Goal: Information Seeking & Learning: Learn about a topic

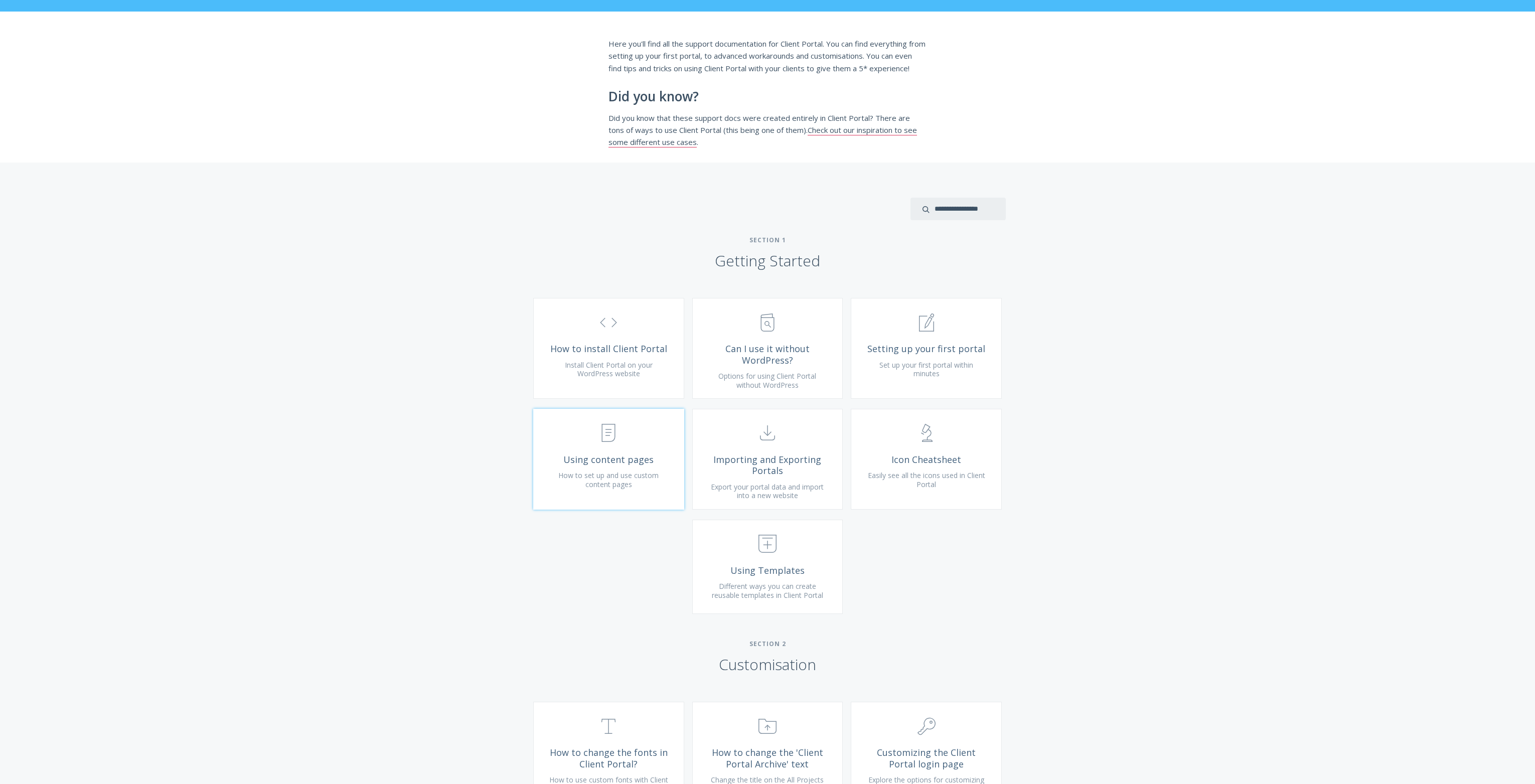
scroll to position [125, 0]
click at [643, 368] on link ".st0{fill:none;stroke:#000000;stroke-width:2;stroke-miterlimit:10;} Untitled-16…" at bounding box center [608, 348] width 151 height 101
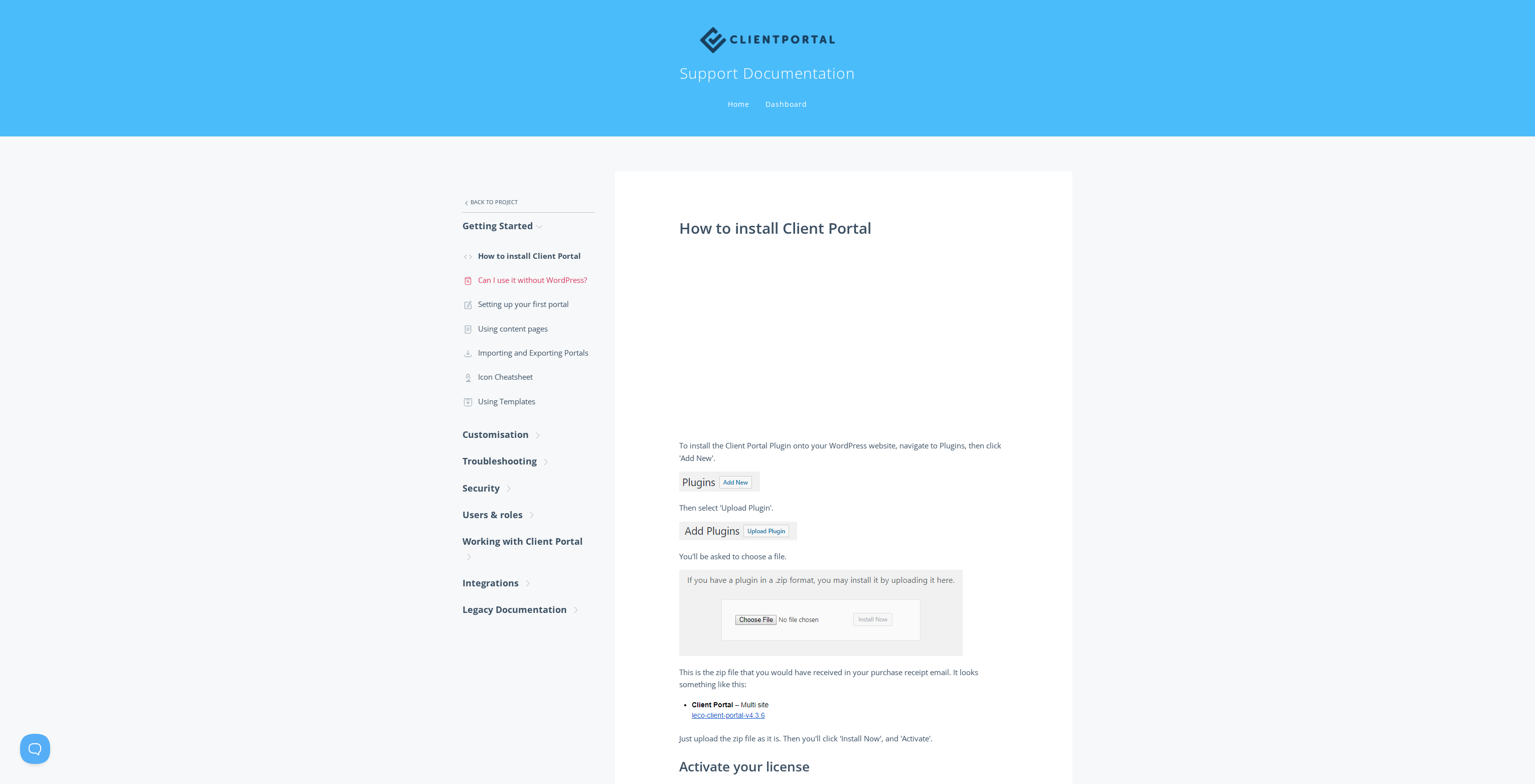
click at [531, 276] on link ".st0{fill:none;stroke:#000000;stroke-width:2;stroke-miterlimit:10;} Untitled-13…" at bounding box center [528, 280] width 132 height 24
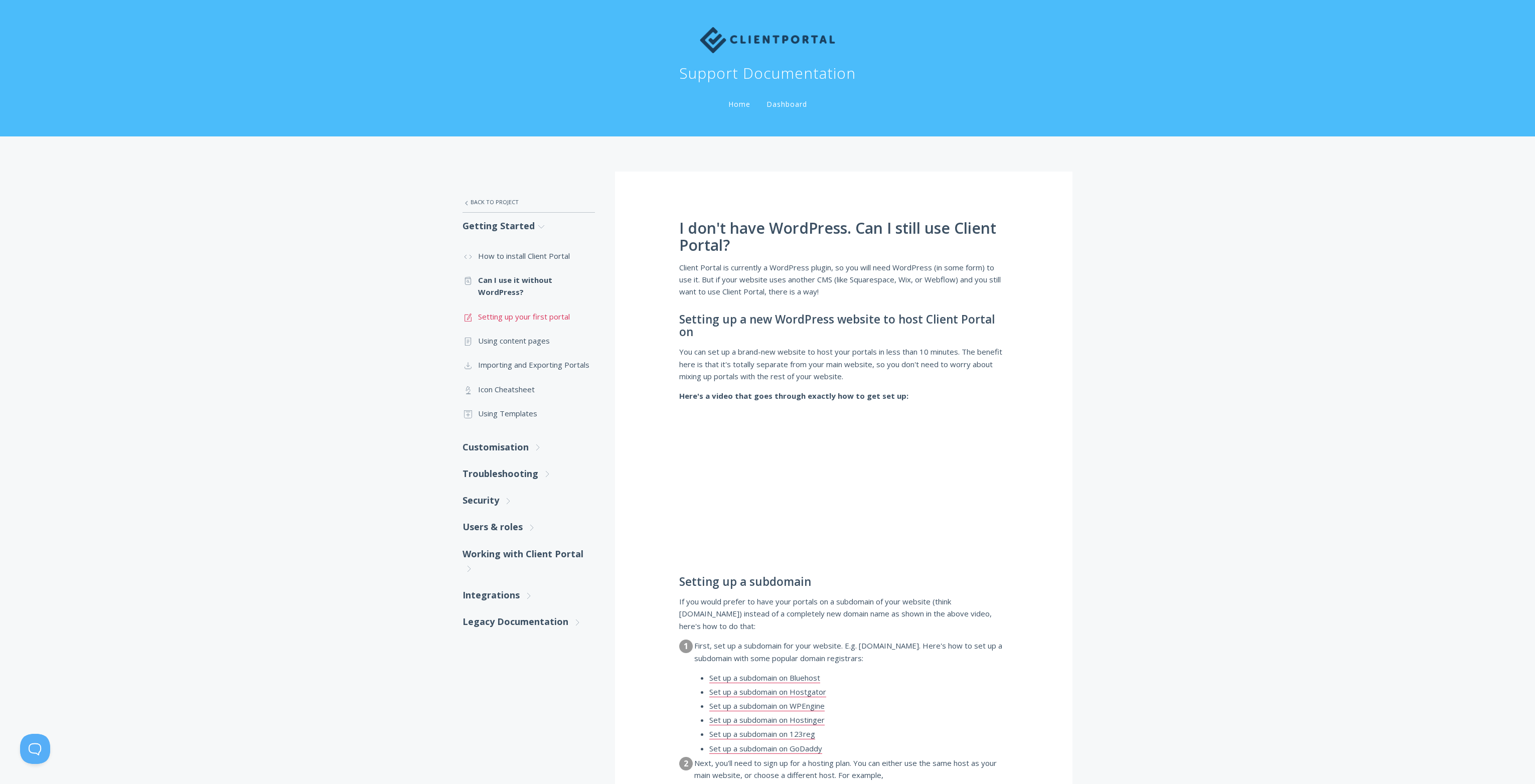
click at [527, 317] on link ".st0{fill:none;stroke:#000000;stroke-width:2;stroke-miterlimit:10;} 1. General …" at bounding box center [528, 316] width 132 height 24
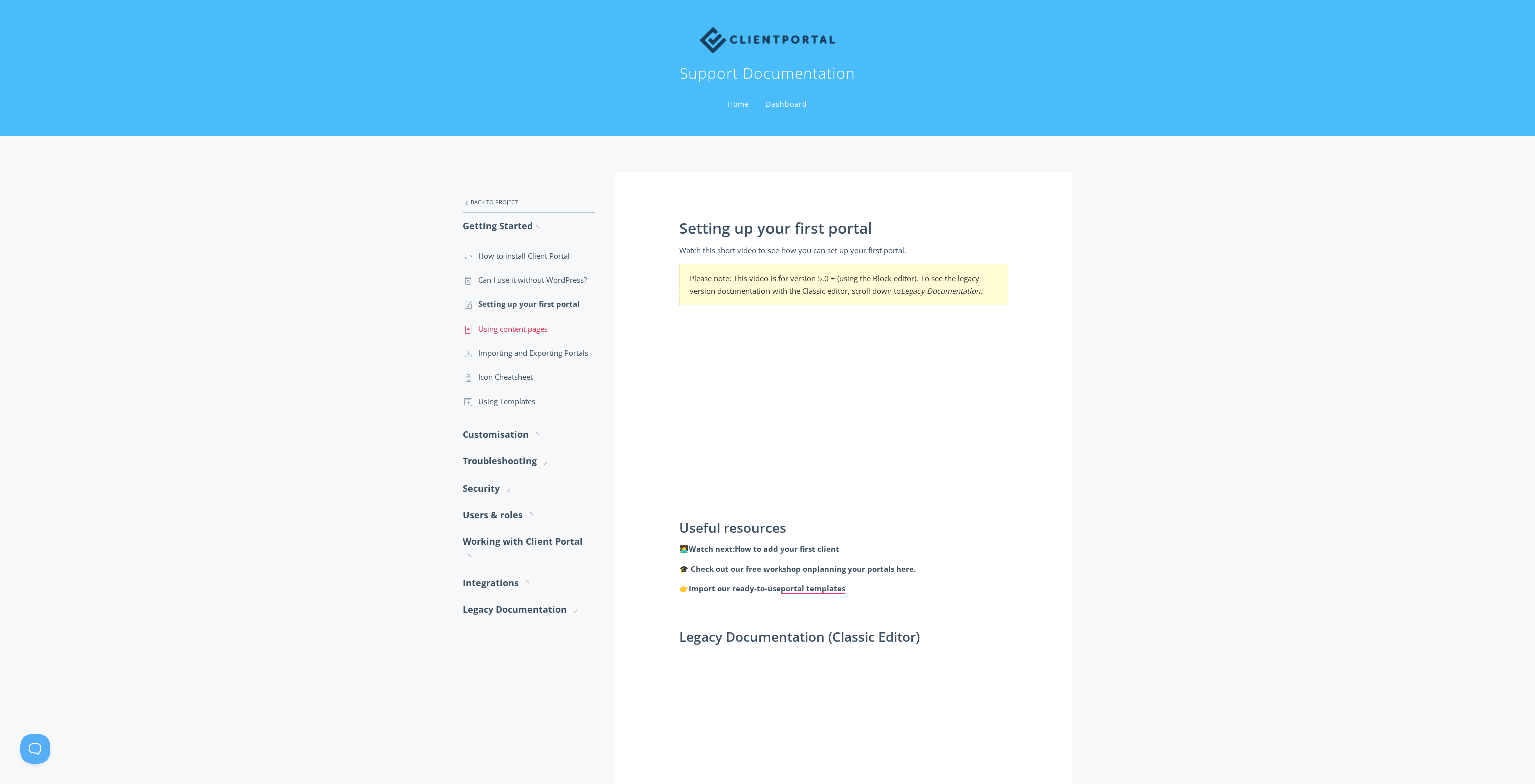
click at [513, 329] on link ".st0{fill:none;stroke:#000000;stroke-width:2;stroke-miterlimit:10;} Untitled-15…" at bounding box center [528, 328] width 132 height 24
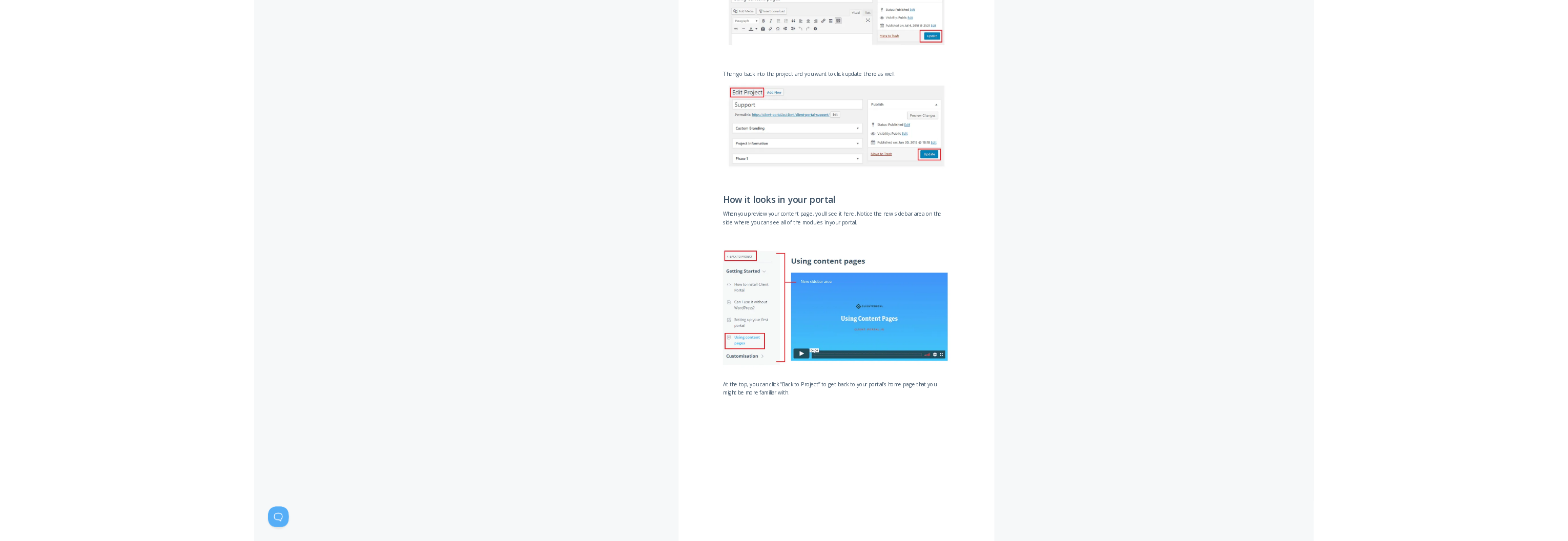
scroll to position [1617, 0]
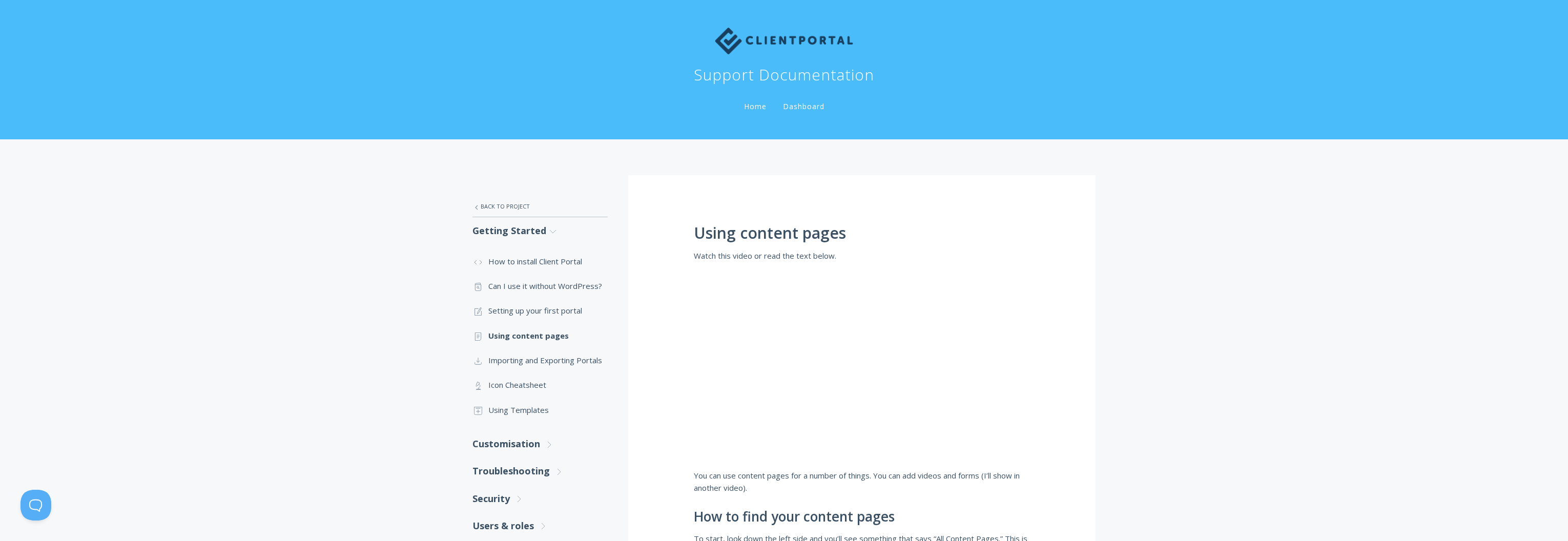
scroll to position [1, 0]
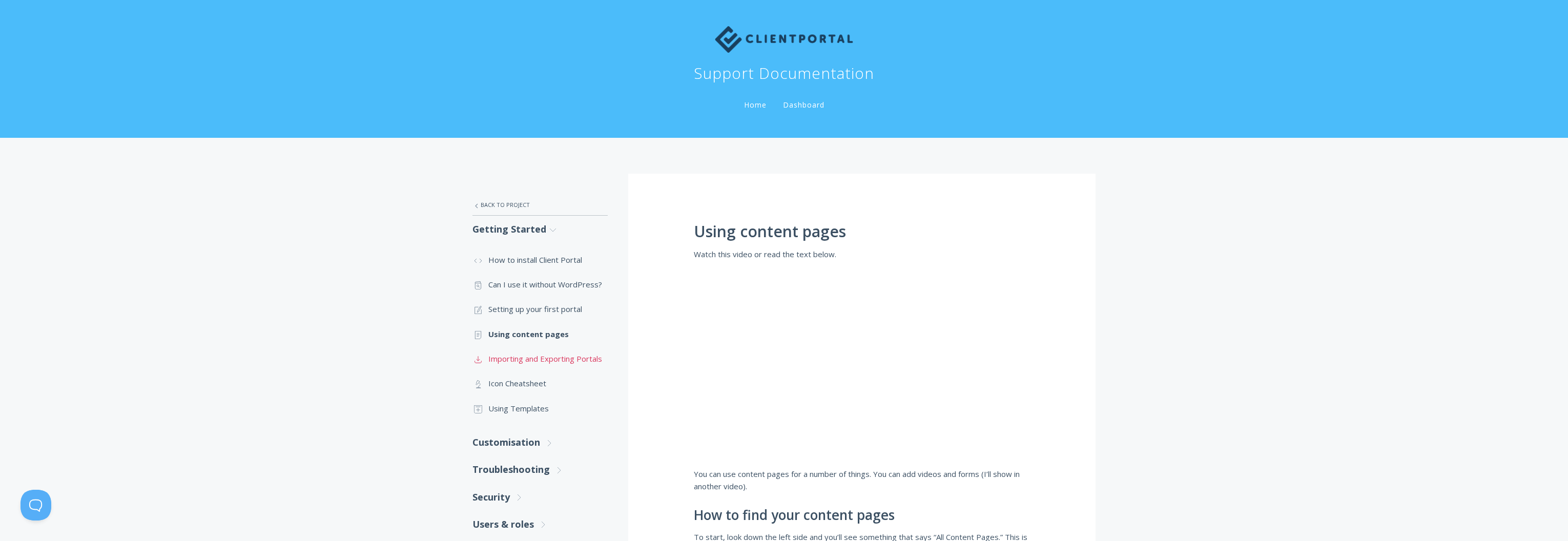
click at [542, 356] on link ".st0{fill:none;stroke:#000000;stroke-width:2;stroke-miterlimit:10;} Untitled-15…" at bounding box center [539, 359] width 135 height 25
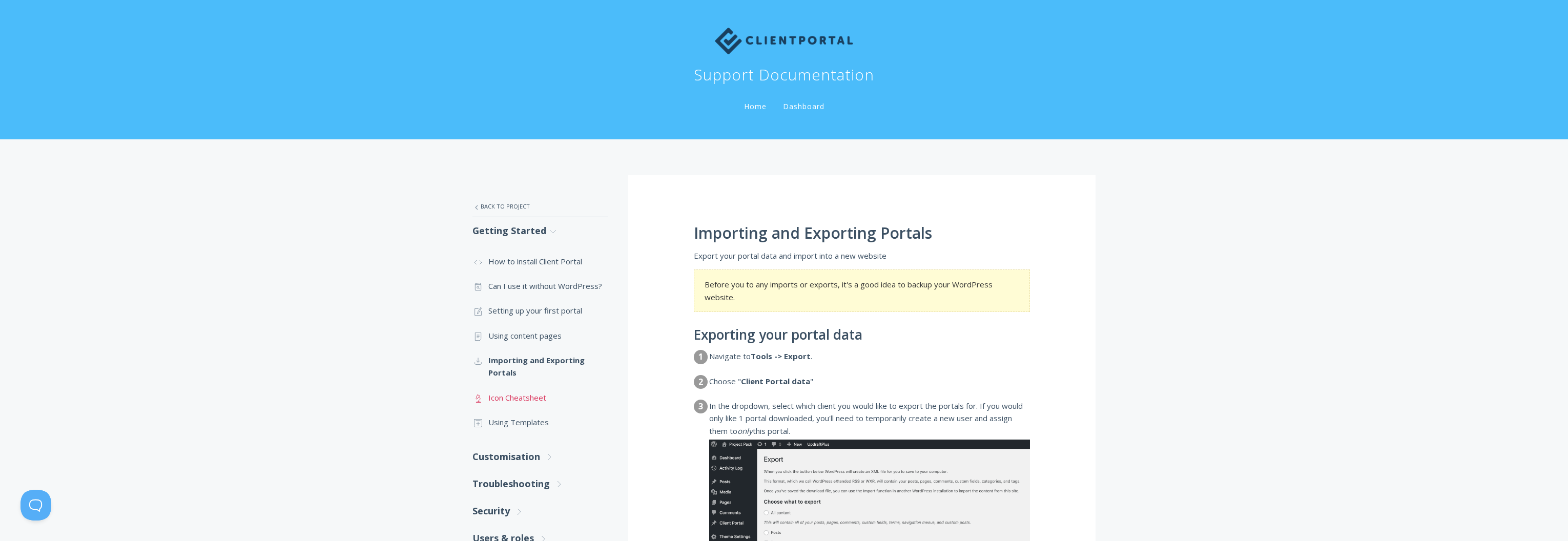
click at [517, 400] on link ".st0{fill:none;stroke:#000000;stroke-width:2;stroke-miterlimit:10;} Untitled-25…" at bounding box center [539, 397] width 135 height 25
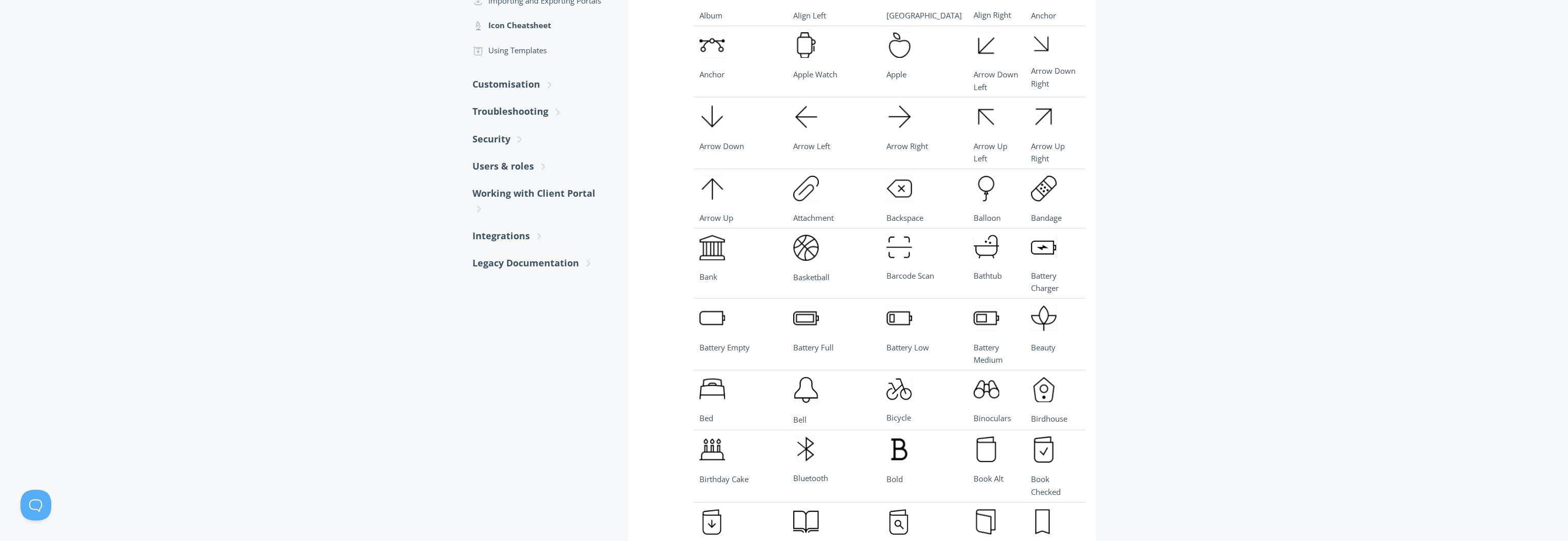
scroll to position [41, 0]
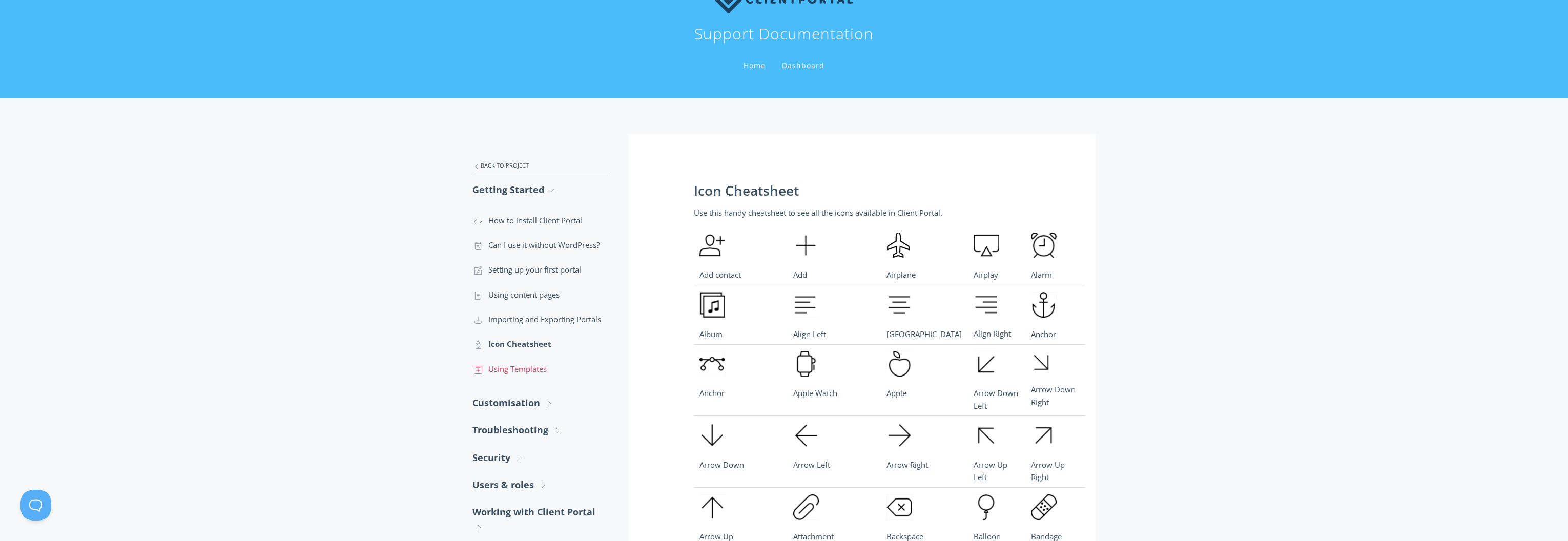
click at [510, 371] on link ".st0{fill:none;stroke:#000000;stroke-width:2;stroke-miterlimit:10;} Untitled-18…" at bounding box center [539, 368] width 135 height 25
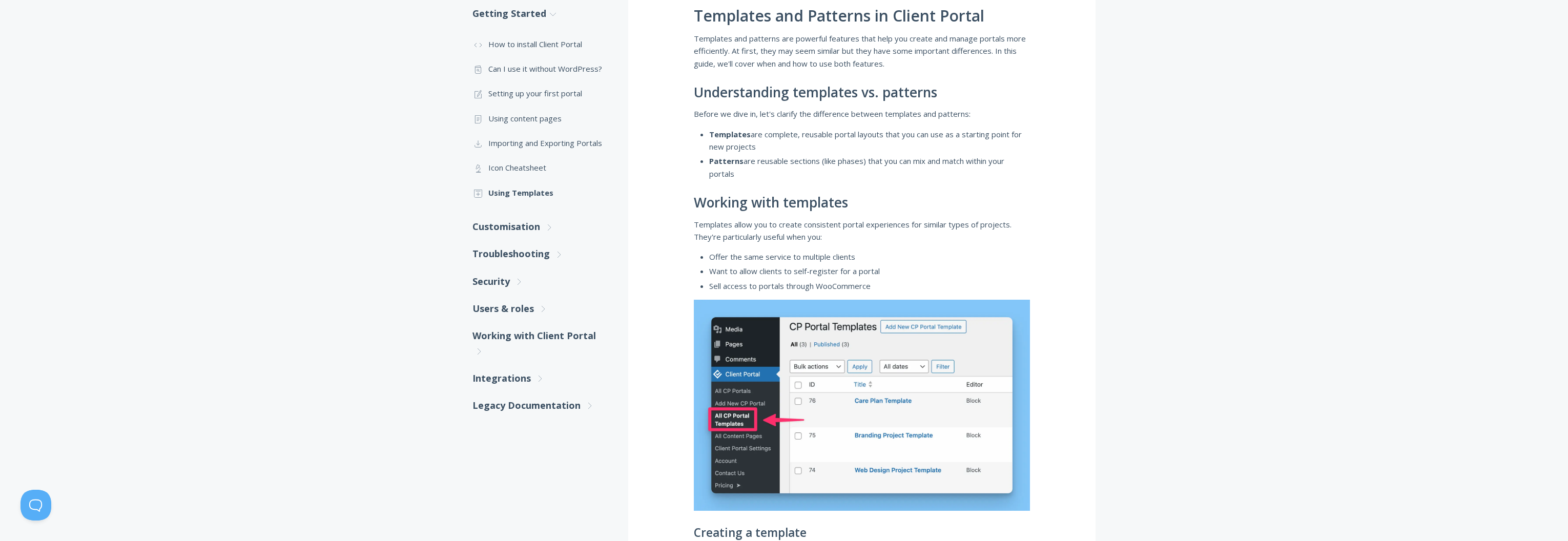
scroll to position [203, 0]
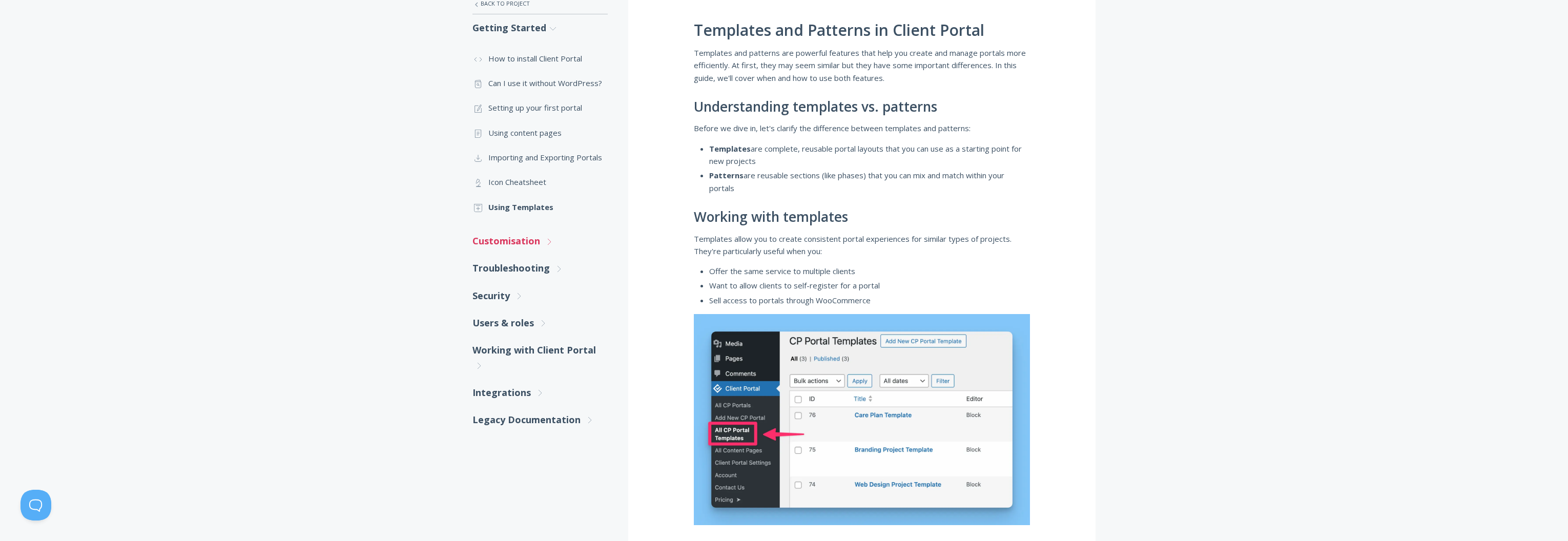
click at [508, 240] on link "Customisation .st0{fill:none;stroke:#000000;stroke-width:2;stroke-miterlimit:10…" at bounding box center [539, 241] width 135 height 27
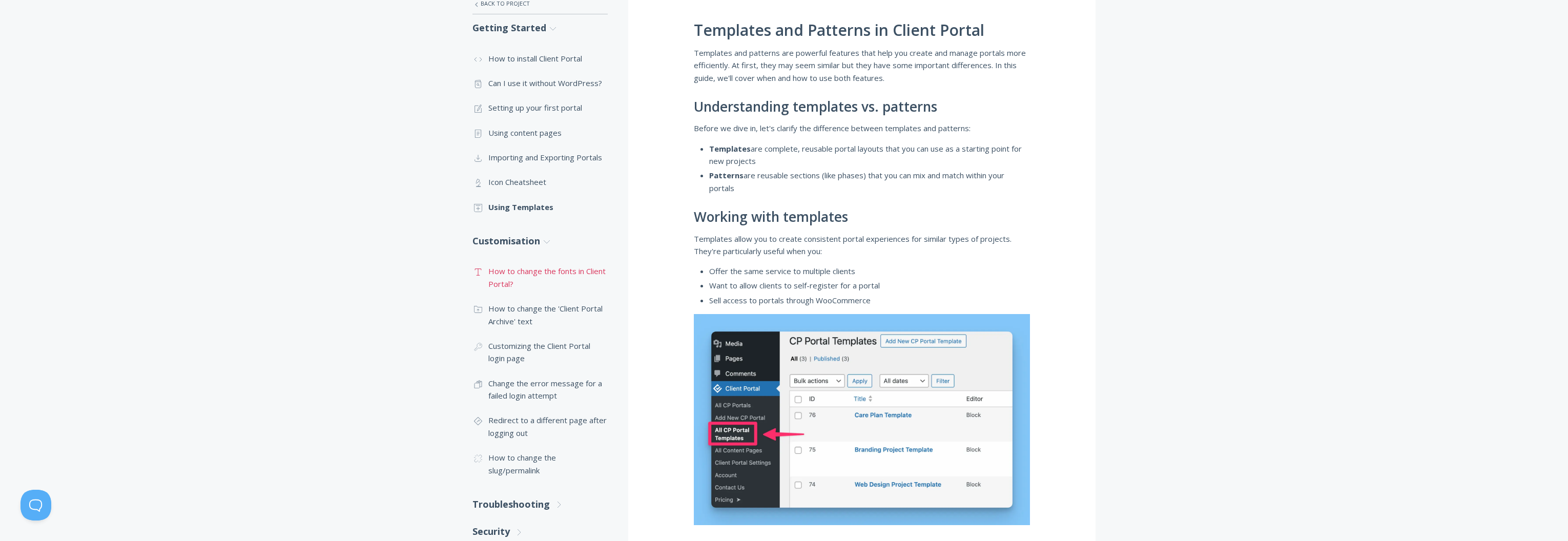
click at [511, 273] on link ".st0{fill:none;stroke:#000000;stroke-width:2;stroke-miterlimit:10;} Untitled-16…" at bounding box center [539, 277] width 135 height 37
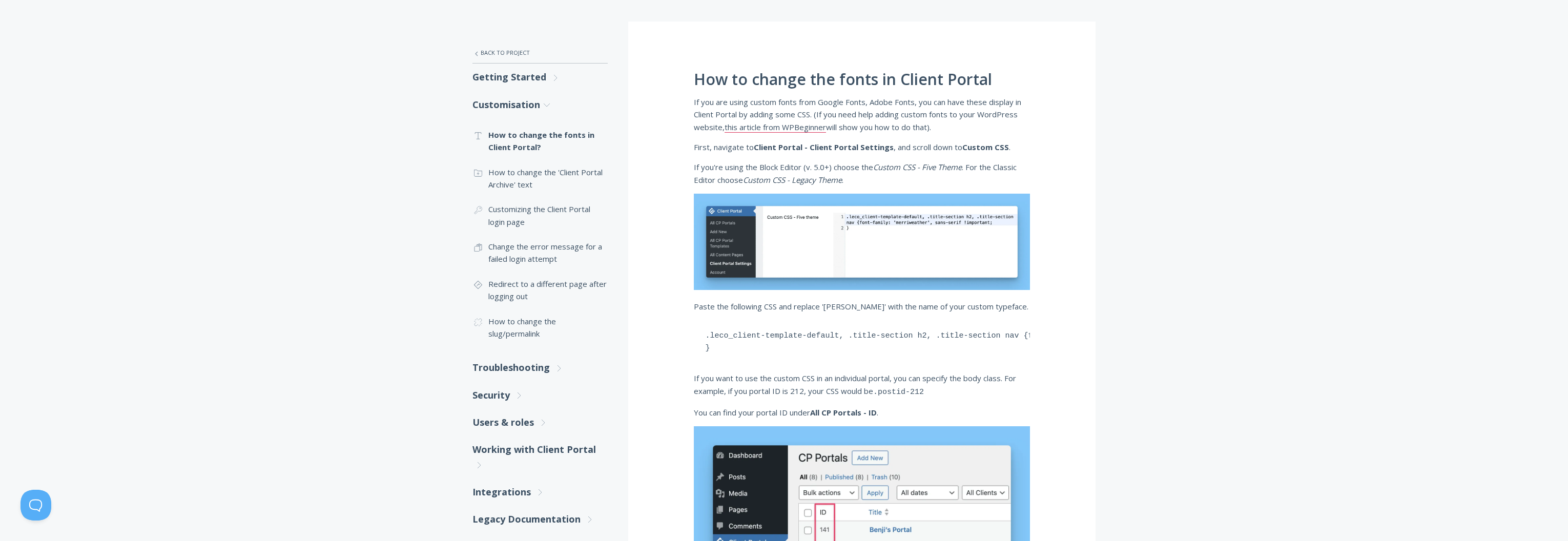
scroll to position [105, 0]
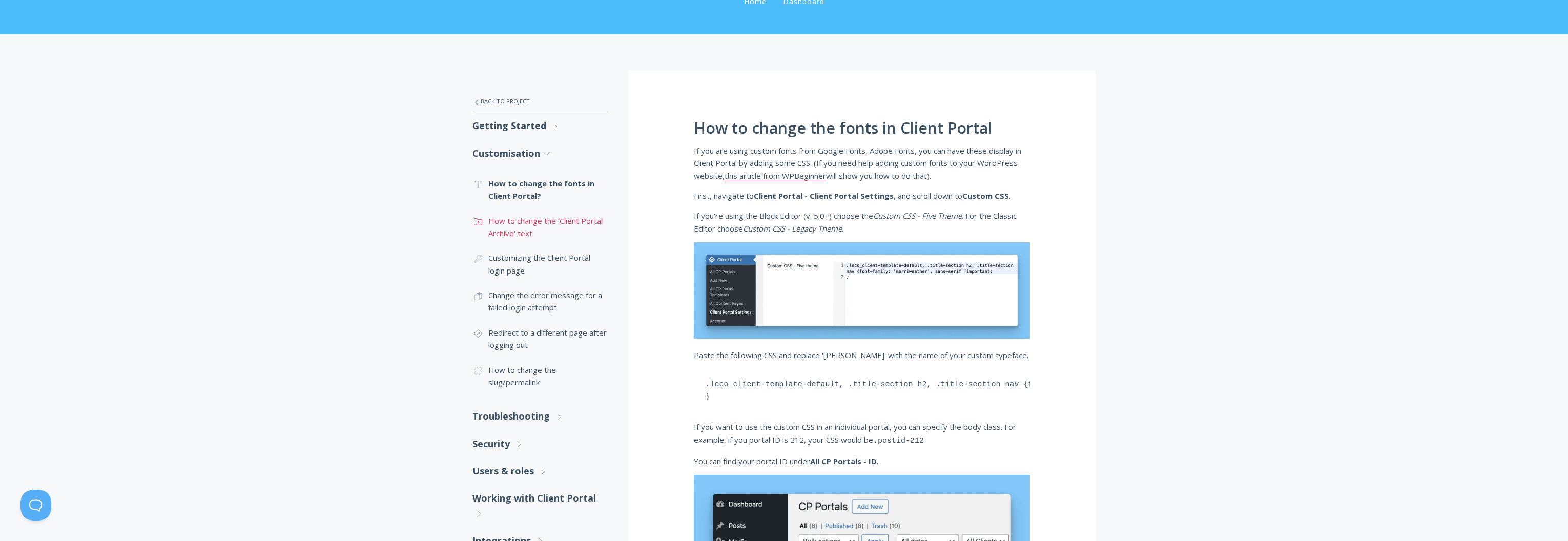
click at [532, 212] on link ".st0{fill:none;stroke:#000000;stroke-width:2;stroke-miterlimit:10;} Untitled-15…" at bounding box center [539, 227] width 135 height 37
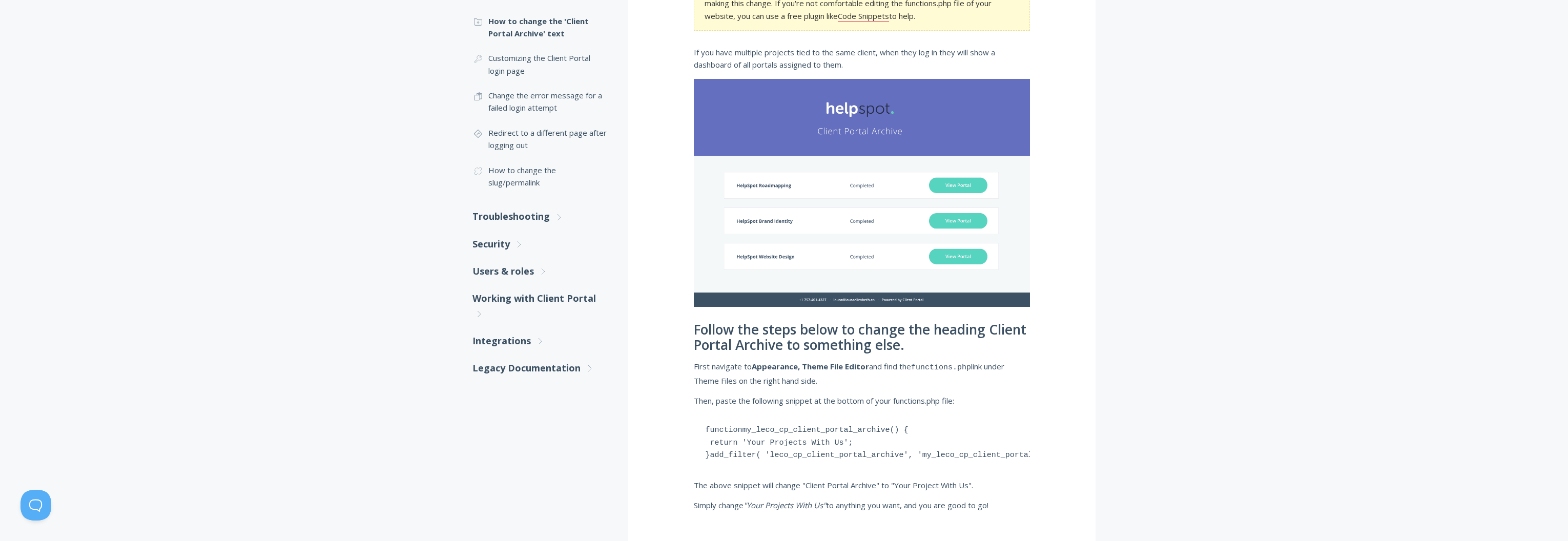
scroll to position [261, 0]
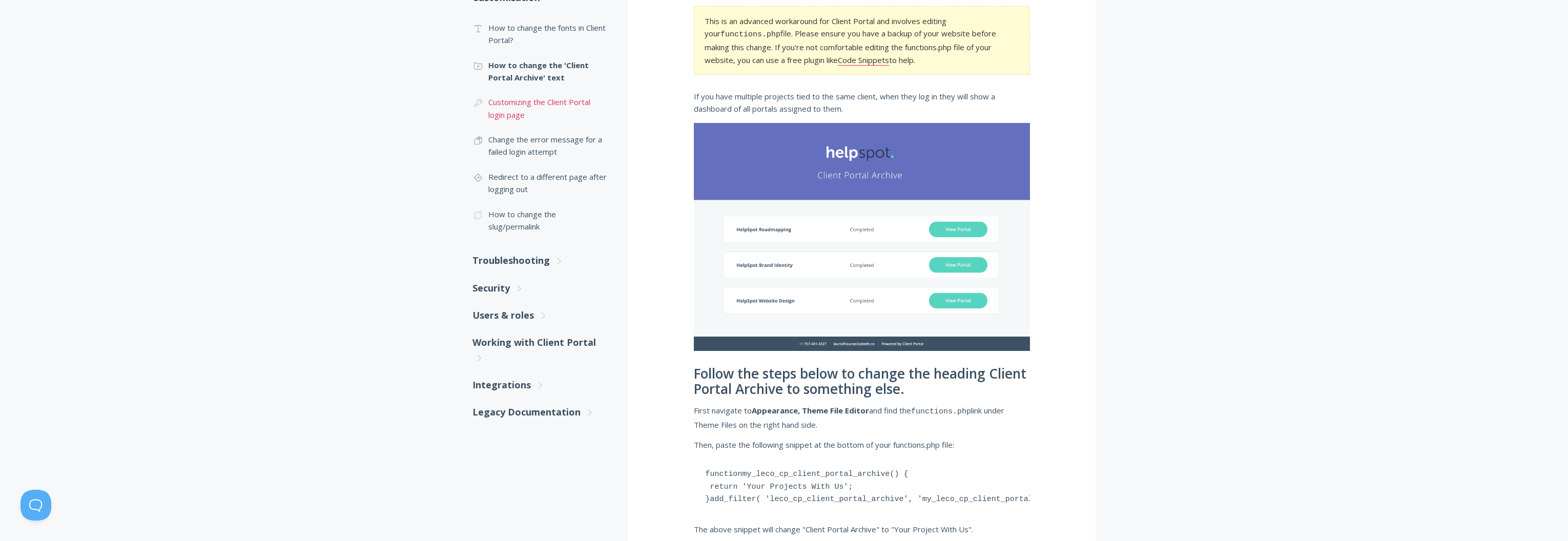
click at [532, 105] on link ".cls-1{fill:none;stroke:#000;stroke-miterlimit:10;stroke-width:2px;} 1. General…" at bounding box center [539, 108] width 135 height 37
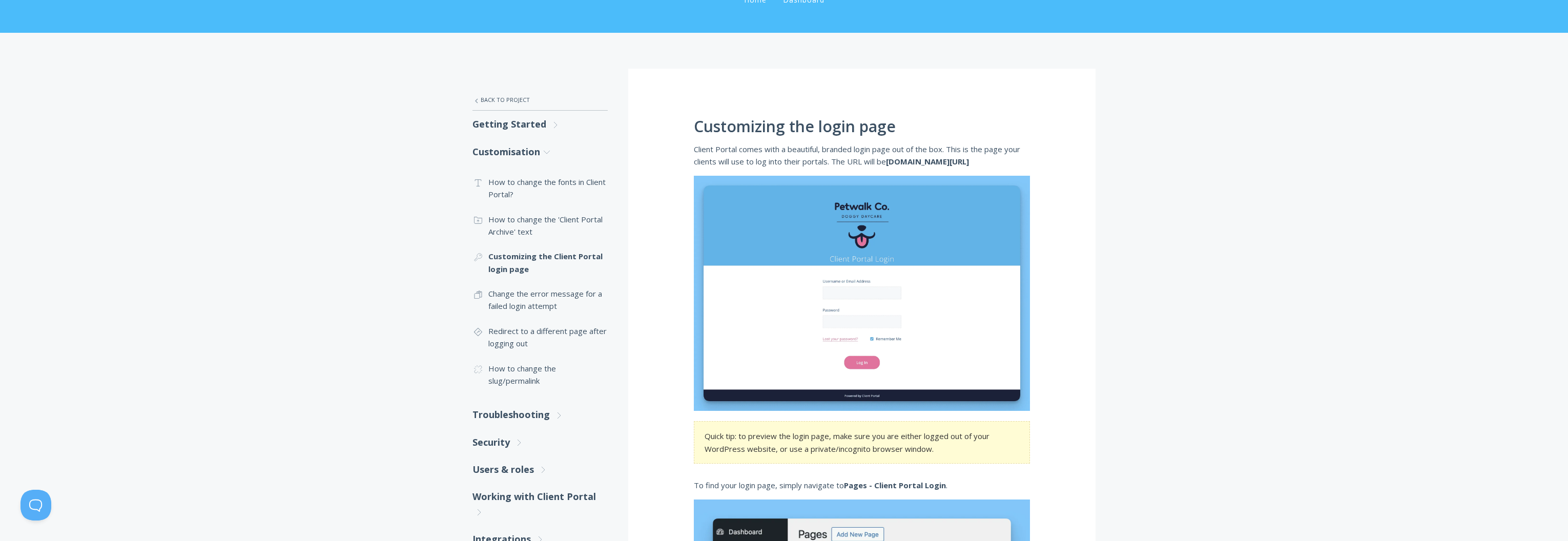
scroll to position [125, 0]
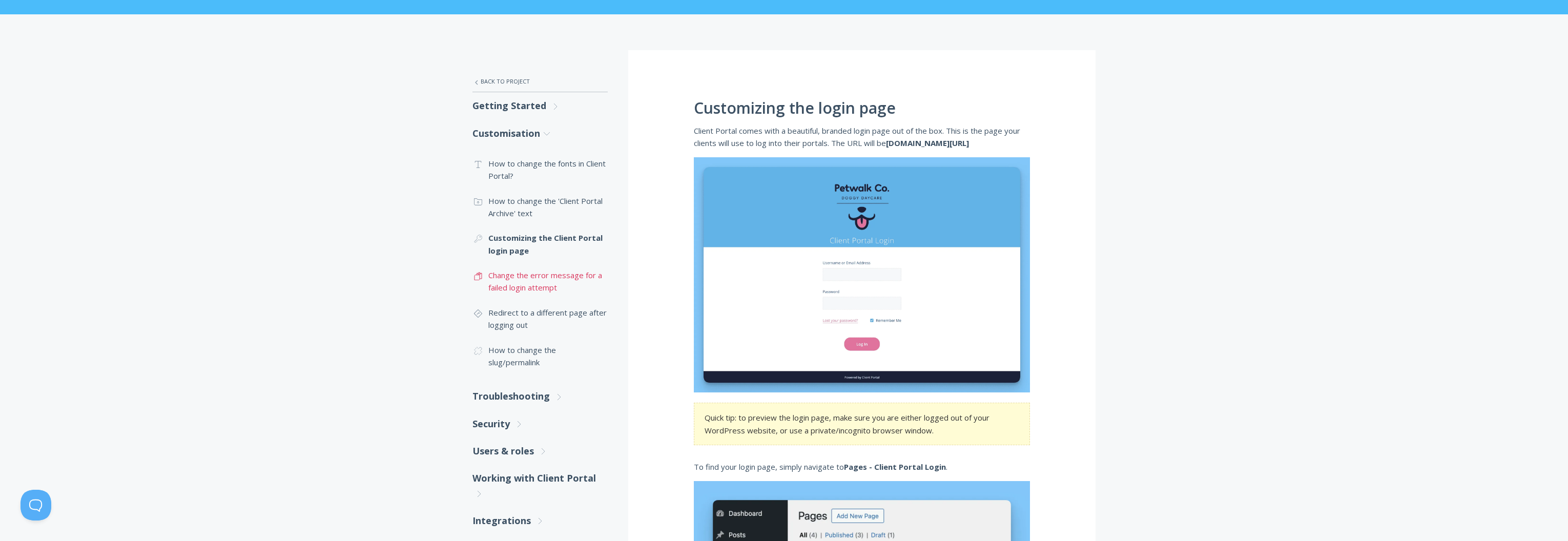
click at [525, 272] on link ".st0{fill:none;stroke:#000000;stroke-width:2;stroke-miterlimit:10;} Untitled-16…" at bounding box center [539, 281] width 135 height 37
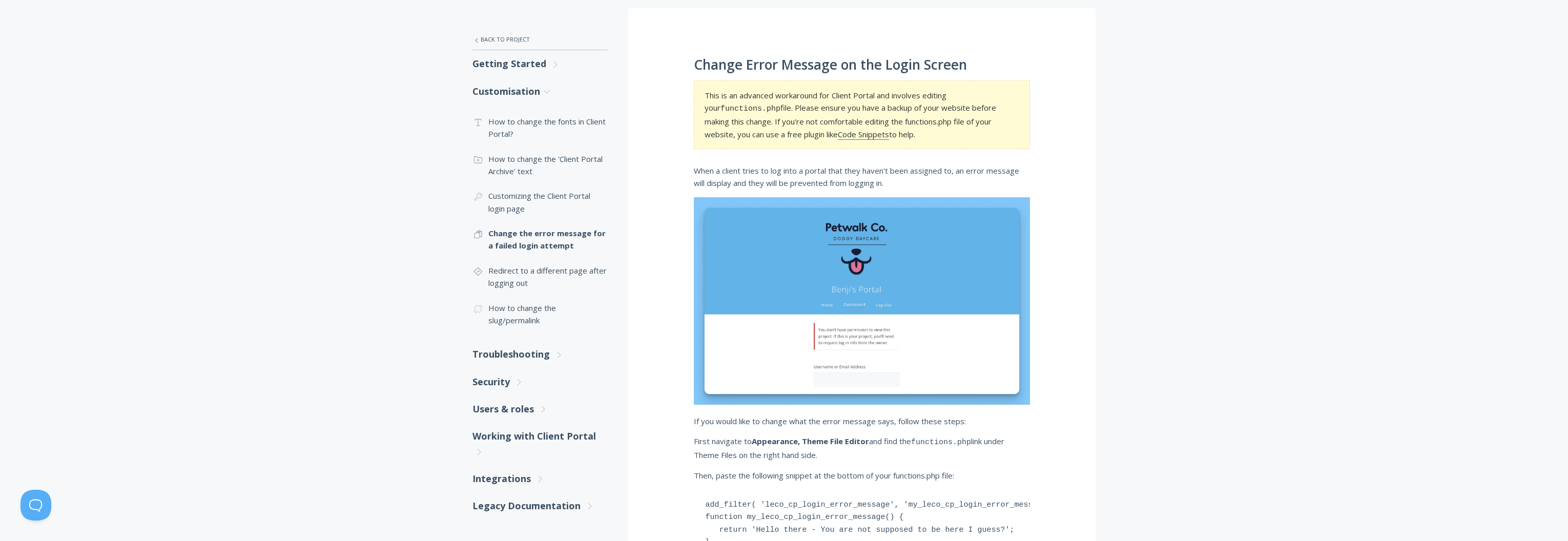
scroll to position [115, 0]
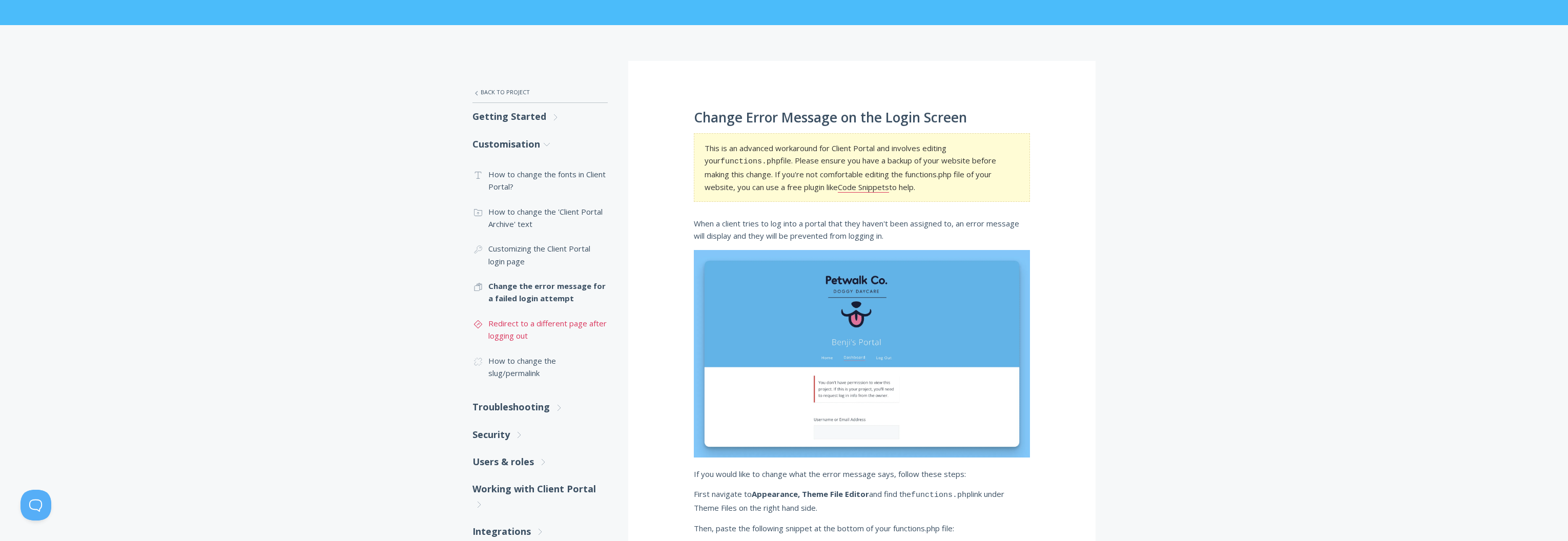
click at [529, 325] on link ".st0{fill:none;stroke:#000000;stroke-width:2;stroke-miterlimit:10;} Untitled-24…" at bounding box center [539, 330] width 135 height 37
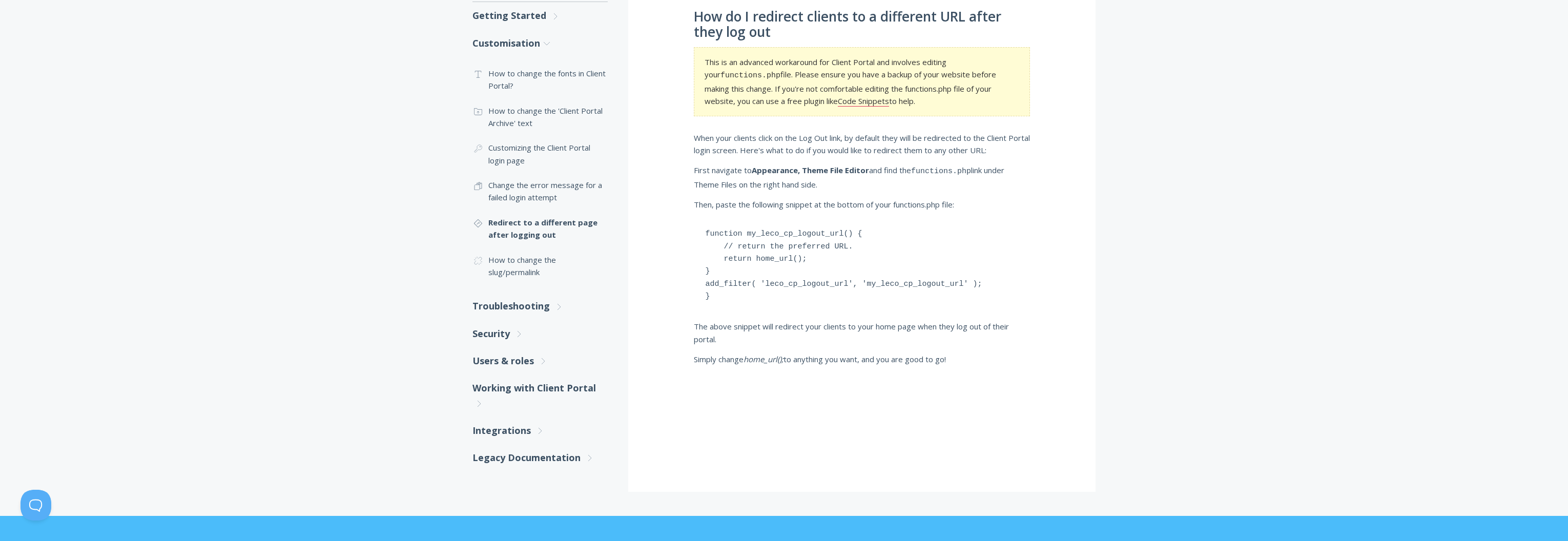
scroll to position [185, 0]
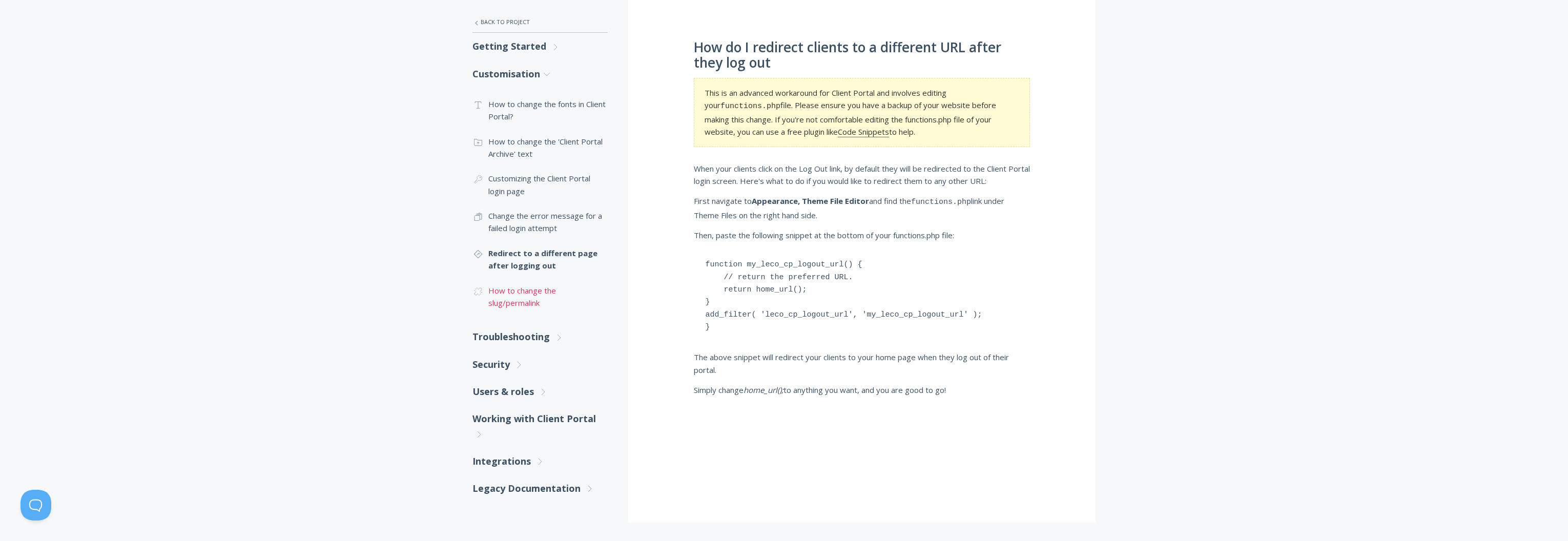
click at [502, 299] on link ".cls-1{fill:none;stroke:#000;stroke-miterlimit:10;stroke-width:2px;} 1. General…" at bounding box center [539, 297] width 135 height 37
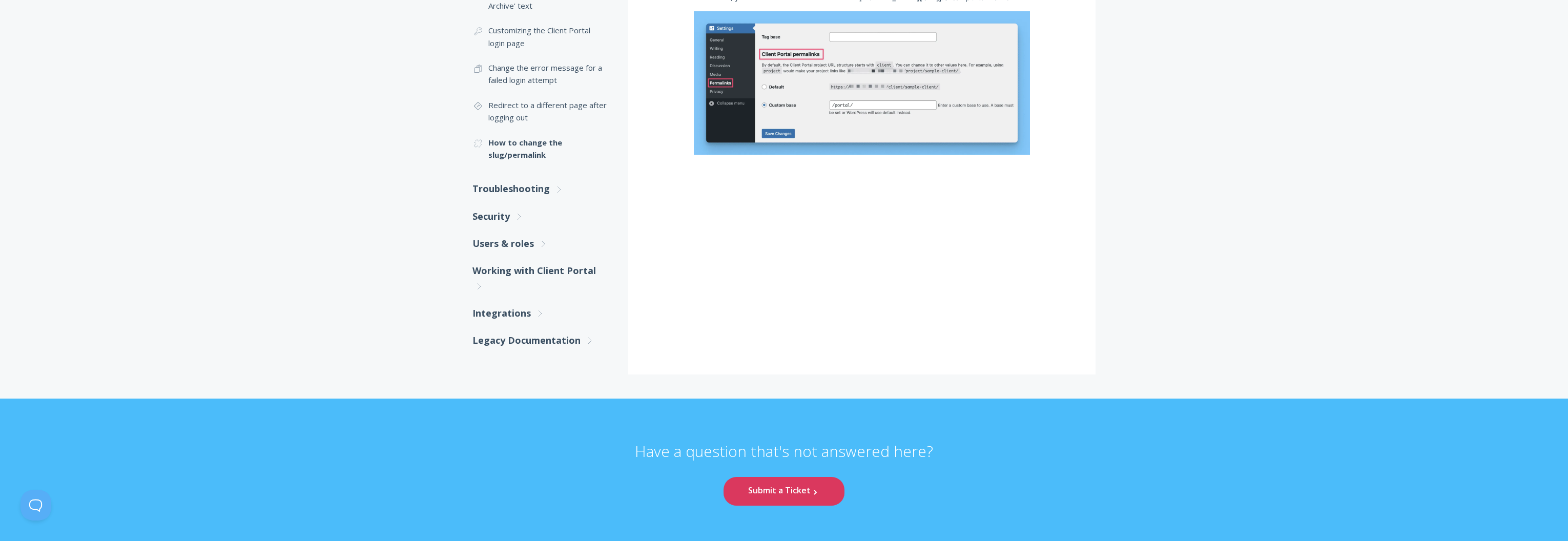
scroll to position [285, 0]
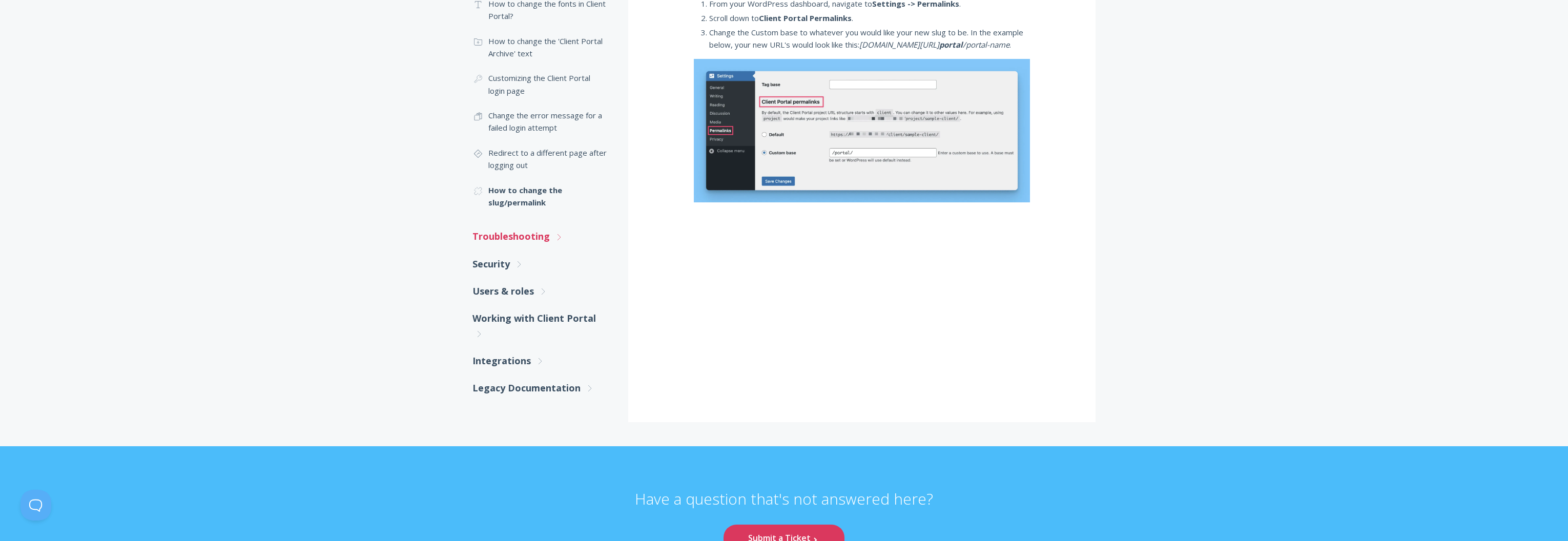
click at [517, 236] on link "Troubleshooting .st0{fill:none;stroke:#000000;stroke-width:2;stroke-miterlimit:…" at bounding box center [539, 236] width 135 height 27
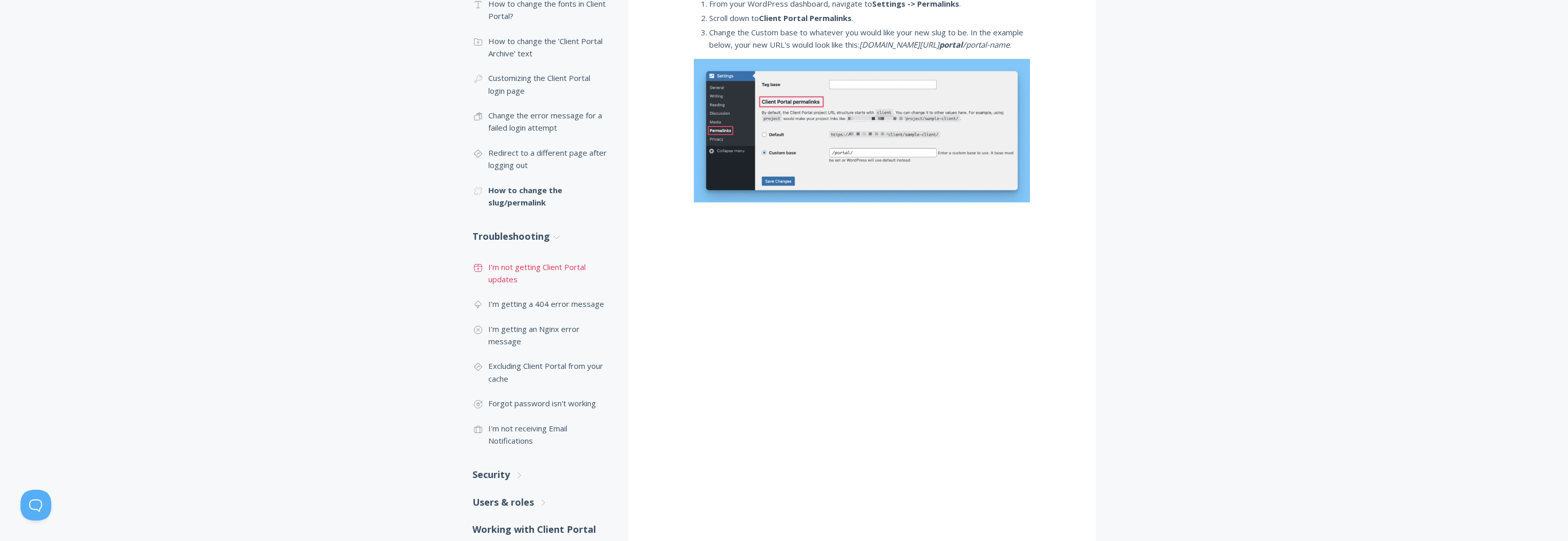
click at [525, 264] on link ".st0{fill:none;stroke:#000000;stroke-width:2;stroke-miterlimit:10;} Untitled-15…" at bounding box center [539, 273] width 135 height 37
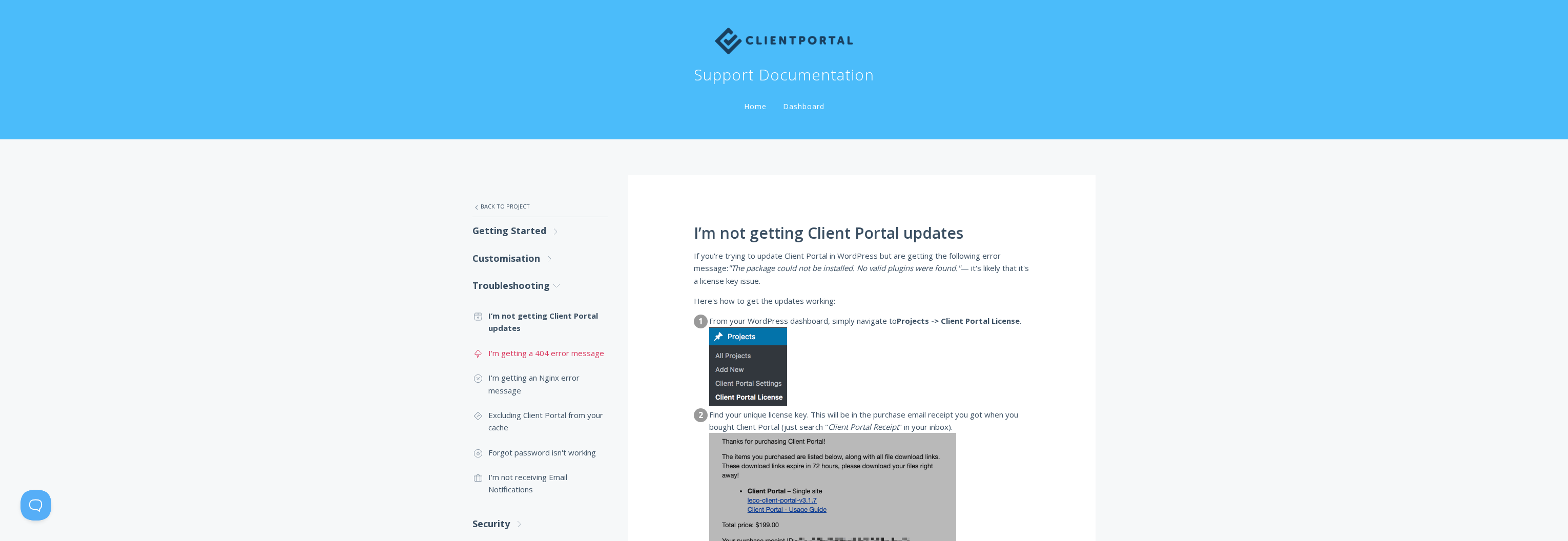
click at [517, 355] on link ".st0{fill:none;stroke:#000000;stroke-width:2;stroke-miterlimit:10;} Untitled-23…" at bounding box center [539, 353] width 135 height 25
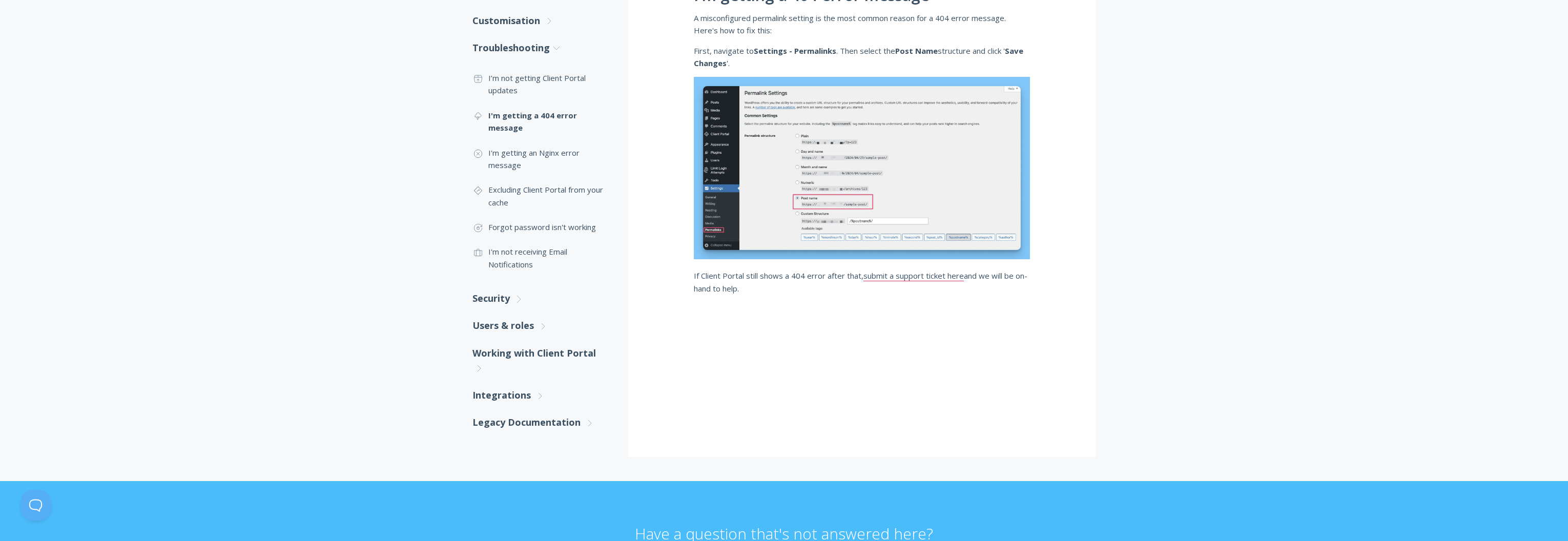
scroll to position [40, 0]
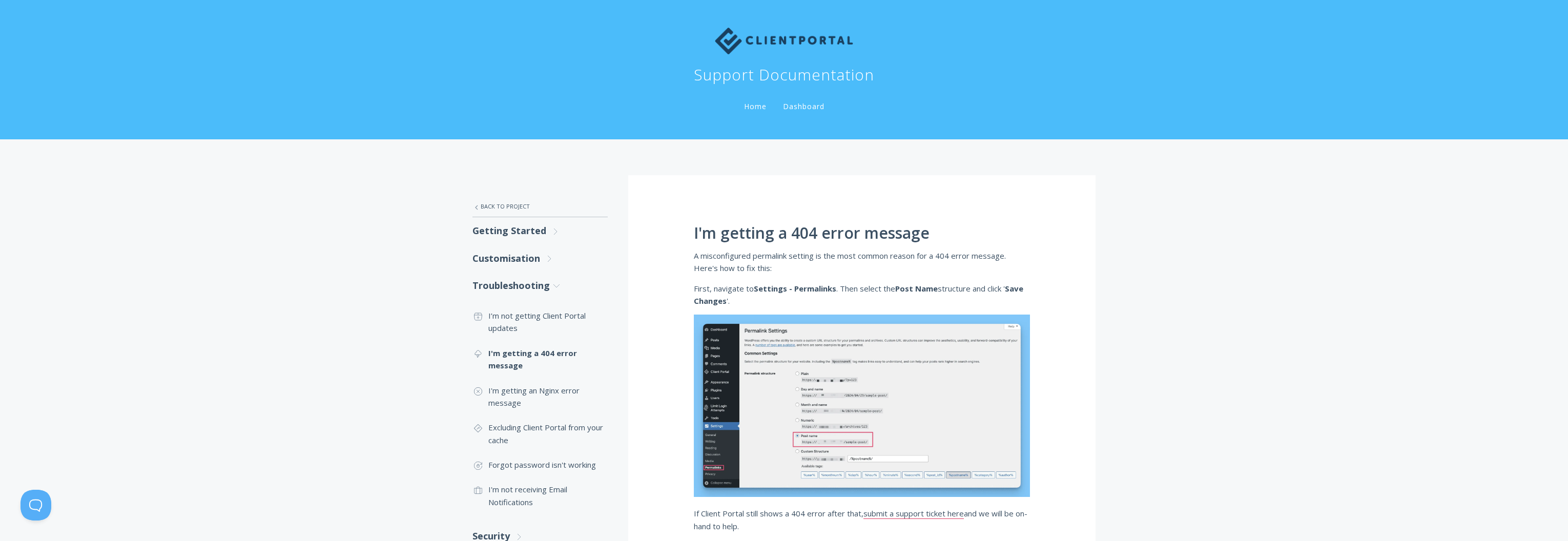
click at [356, 314] on div ".st0{fill:none;stroke:#000000;stroke-width:2;stroke-miterlimit:10;} Untitled-27…" at bounding box center [784, 429] width 1568 height 580
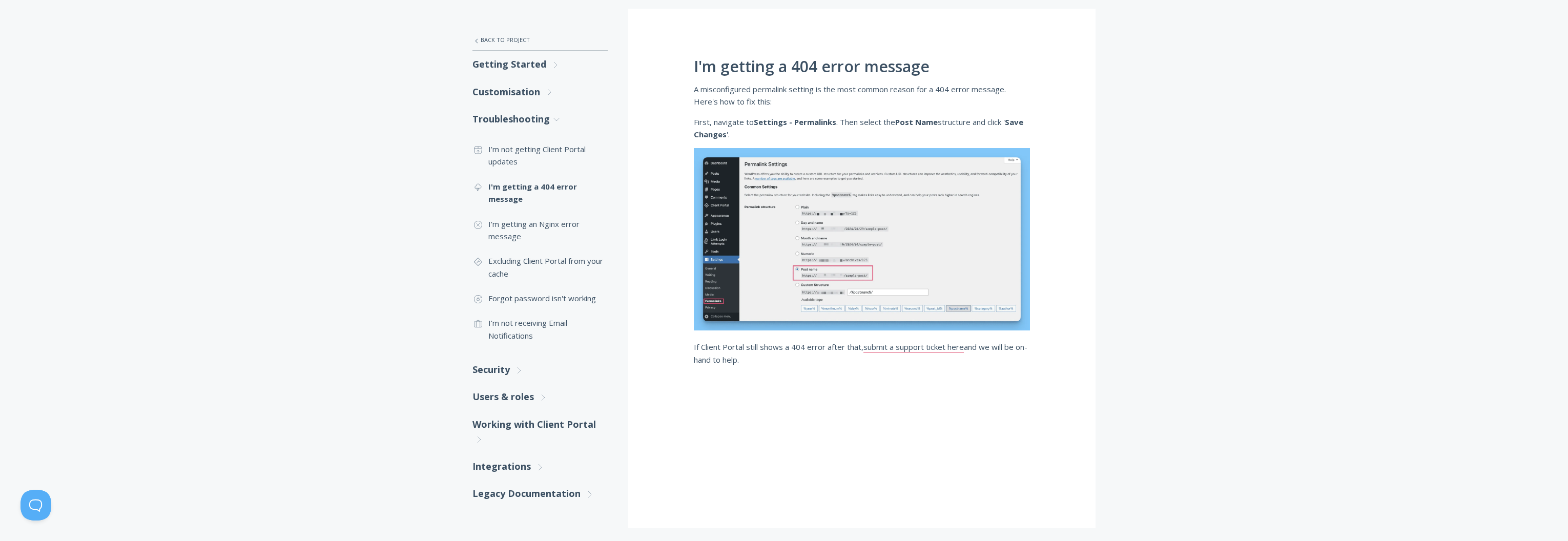
scroll to position [139, 0]
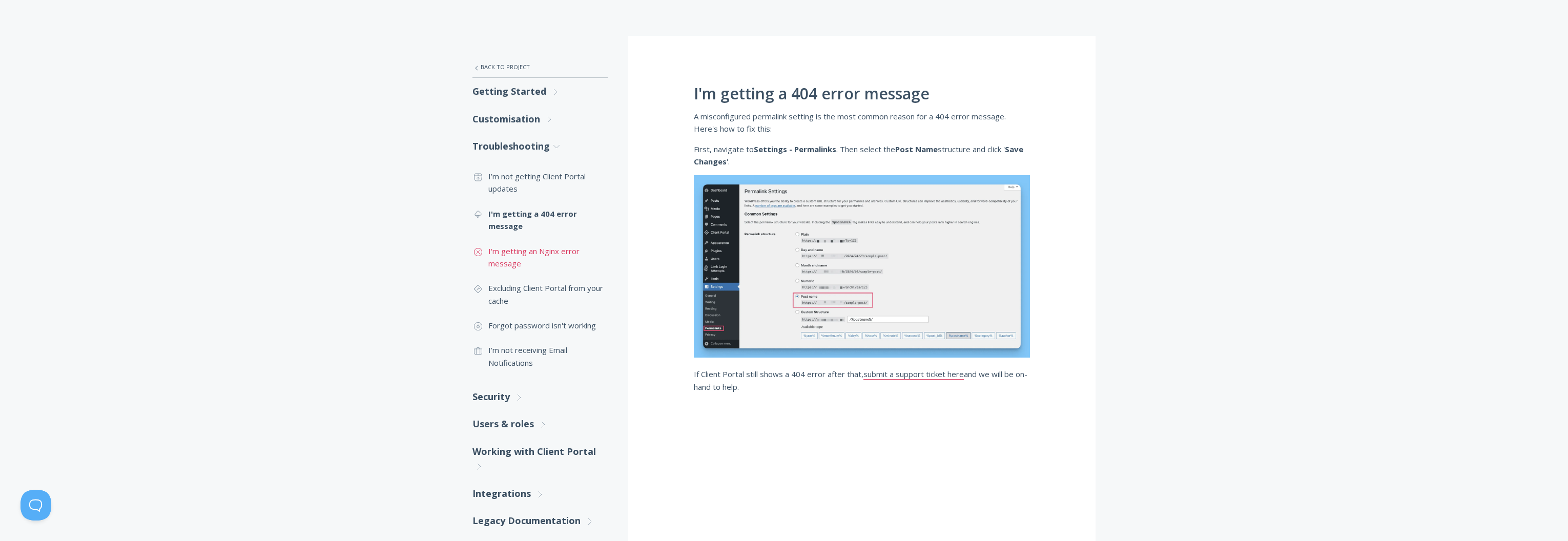
click at [535, 253] on link ".st0{fill:none;stroke:#000000;stroke-width:2;stroke-miterlimit:10;} Untitled-17…" at bounding box center [539, 257] width 135 height 37
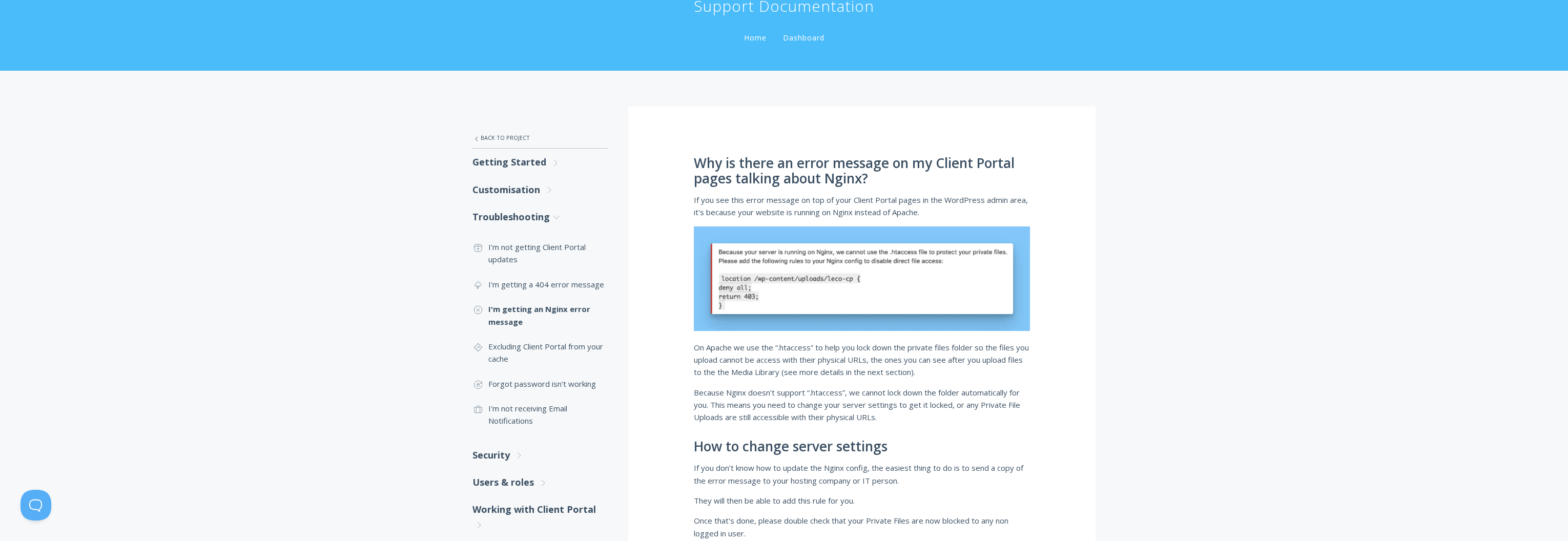
scroll to position [10, 0]
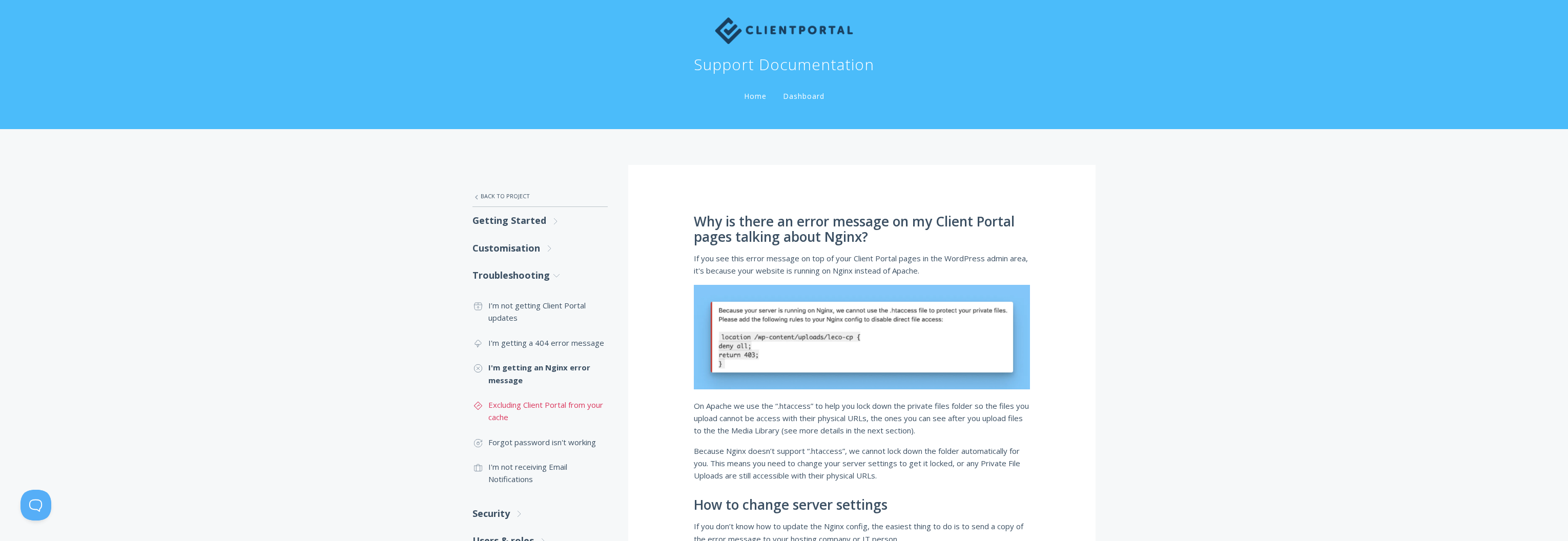
click at [546, 406] on link ".st0{fill:none;stroke:#000000;stroke-width:2;stroke-miterlimit:10;} Untitled-24…" at bounding box center [539, 411] width 135 height 37
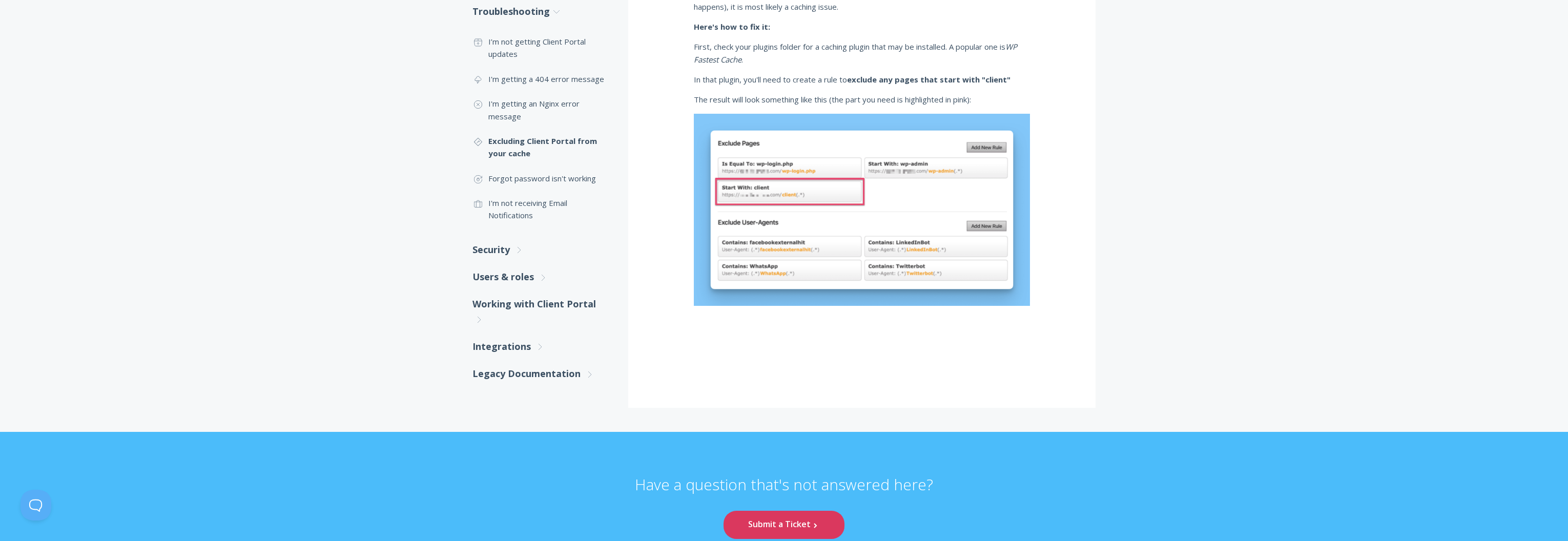
scroll to position [92, 0]
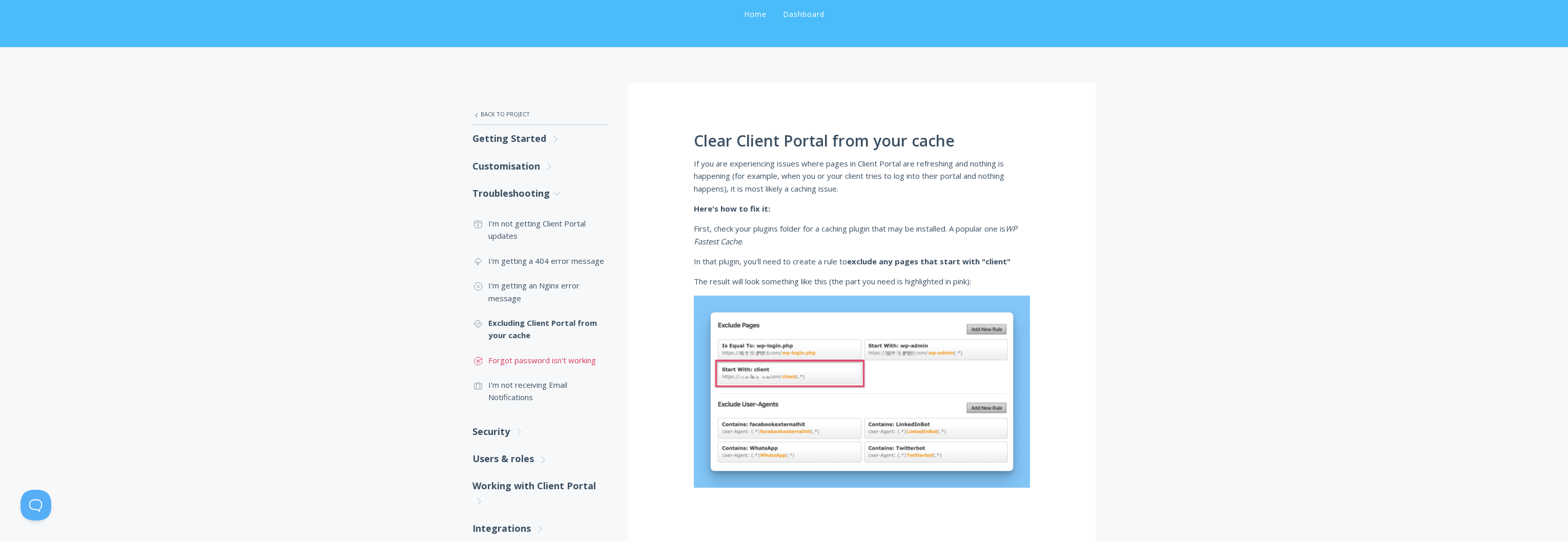
click at [541, 359] on link ".st0{fill:none;stroke:#000000;stroke-width:2;stroke-miterlimit:10;} Untitled-17…" at bounding box center [539, 360] width 135 height 25
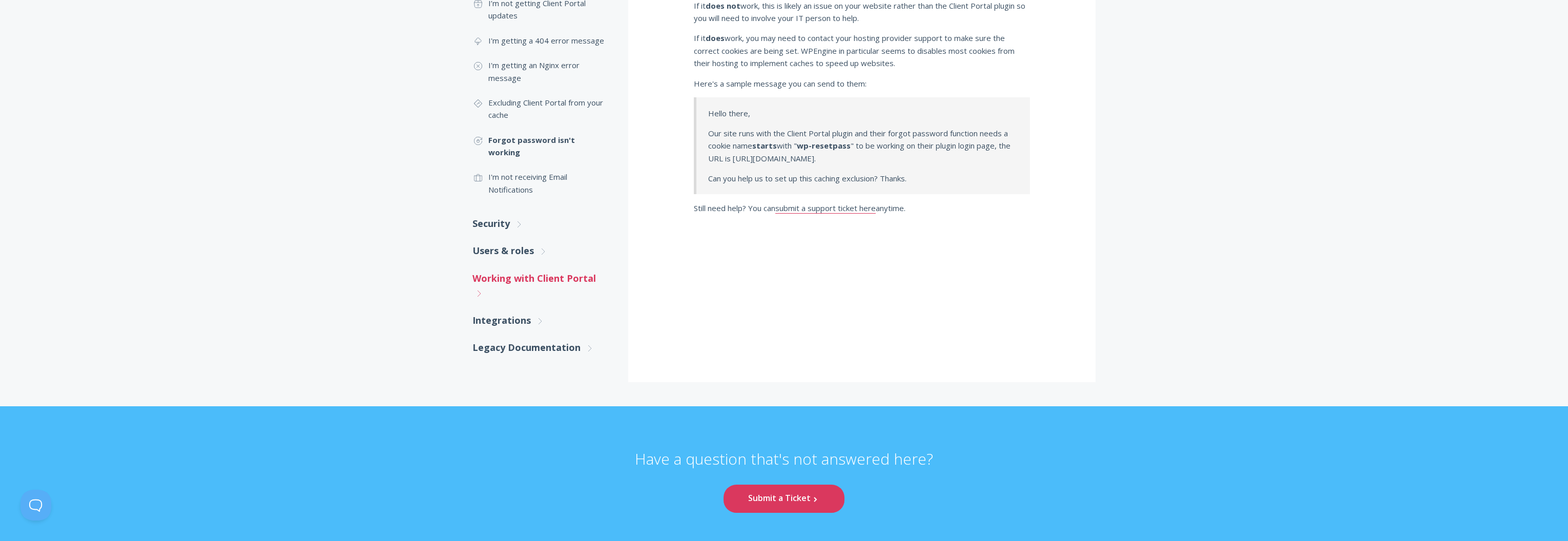
scroll to position [299, 0]
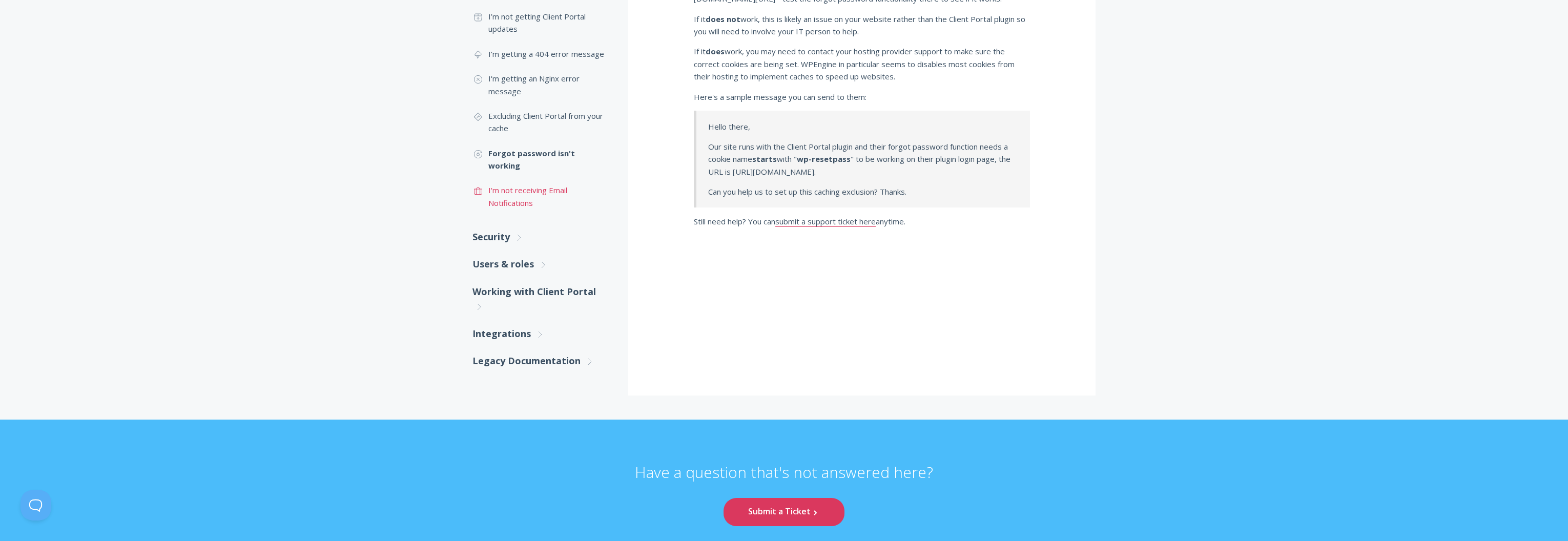
click at [518, 183] on link ".st0{fill:none;stroke:#000000;stroke-width:2;stroke-miterlimit:10;} Untitled-20…" at bounding box center [539, 196] width 135 height 37
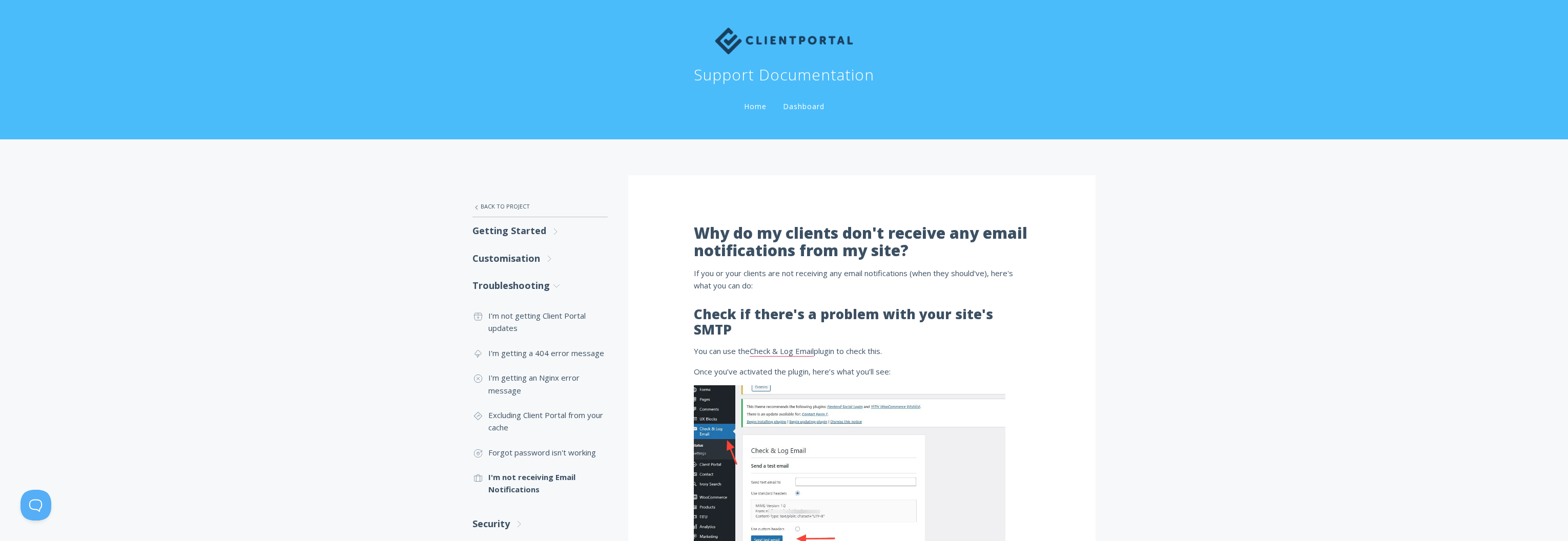
scroll to position [1, 0]
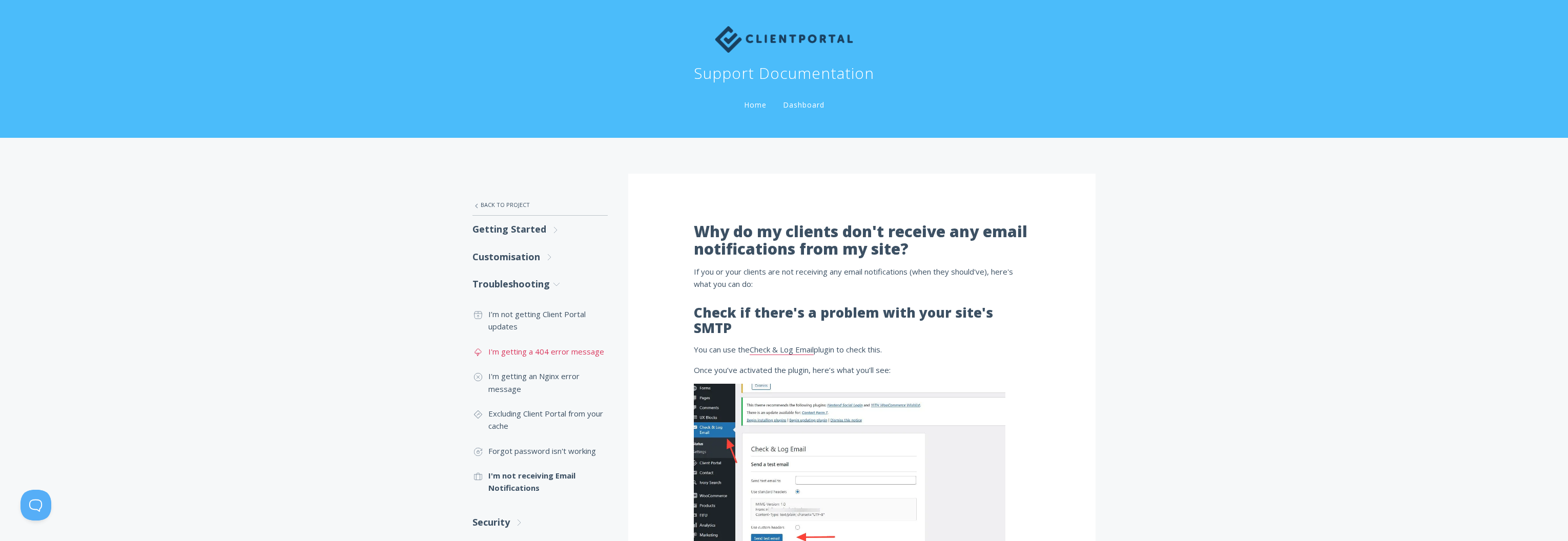
click at [526, 351] on link ".st0{fill:none;stroke:#000000;stroke-width:2;stroke-miterlimit:10;} Untitled-23…" at bounding box center [539, 351] width 135 height 25
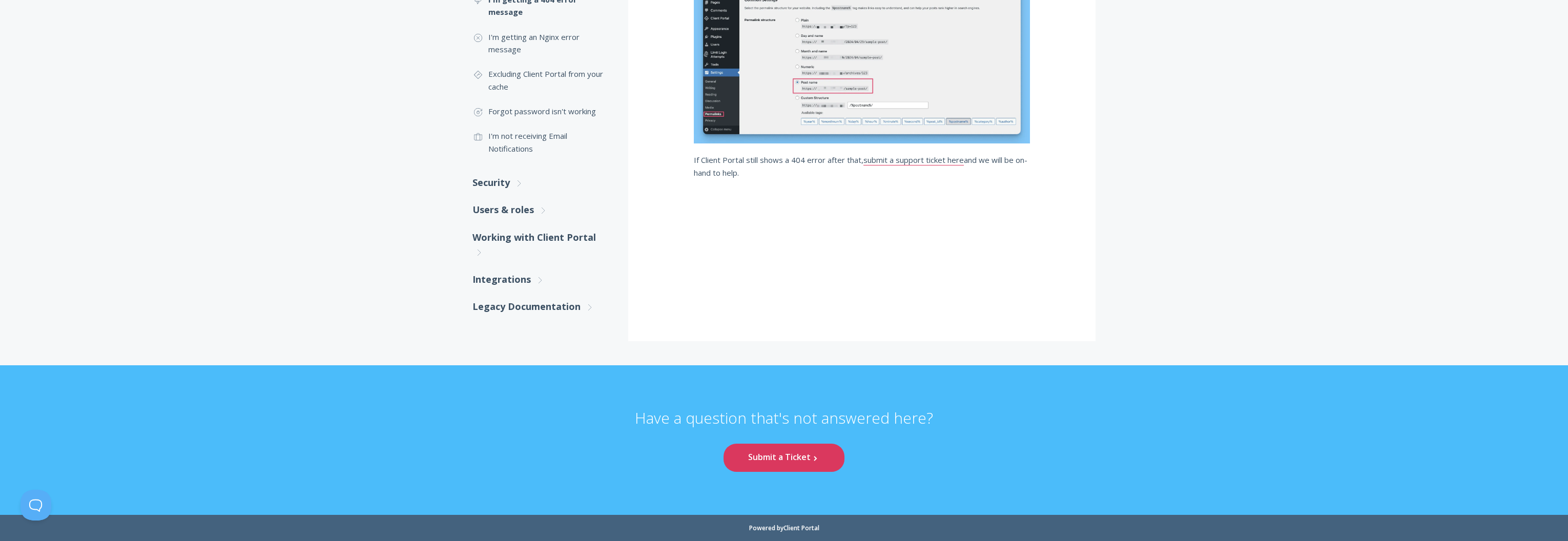
scroll to position [70, 0]
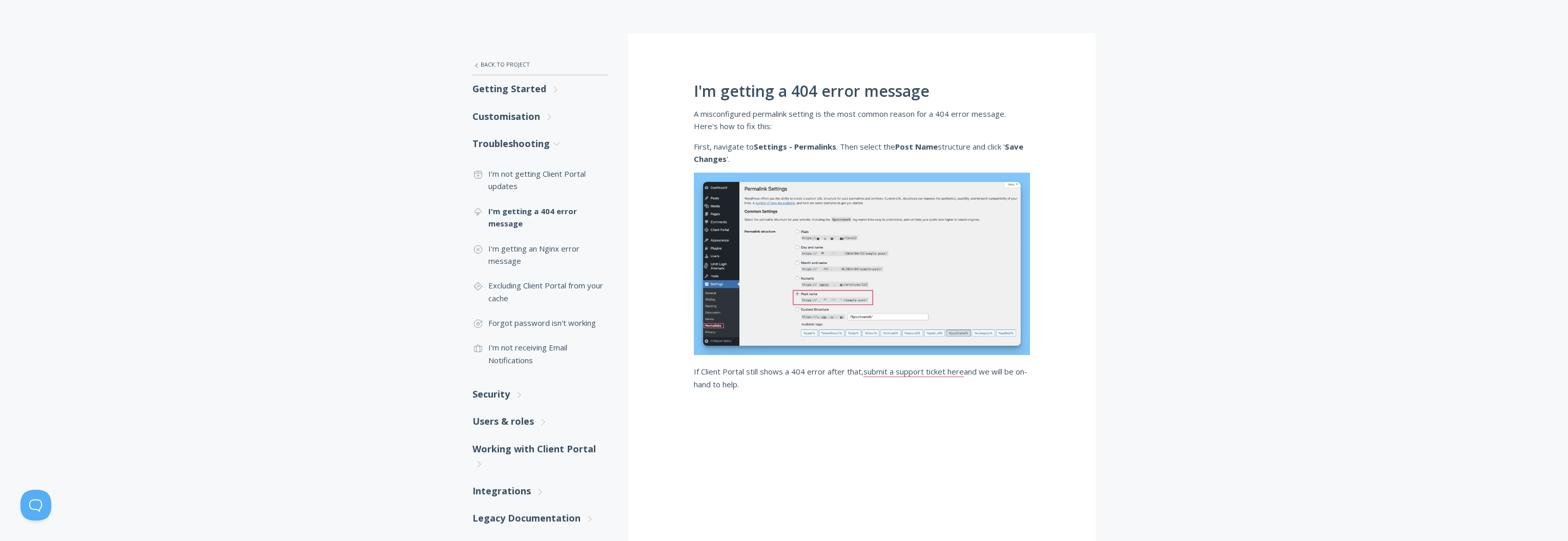
scroll to position [40, 0]
